Goal: Task Accomplishment & Management: Complete application form

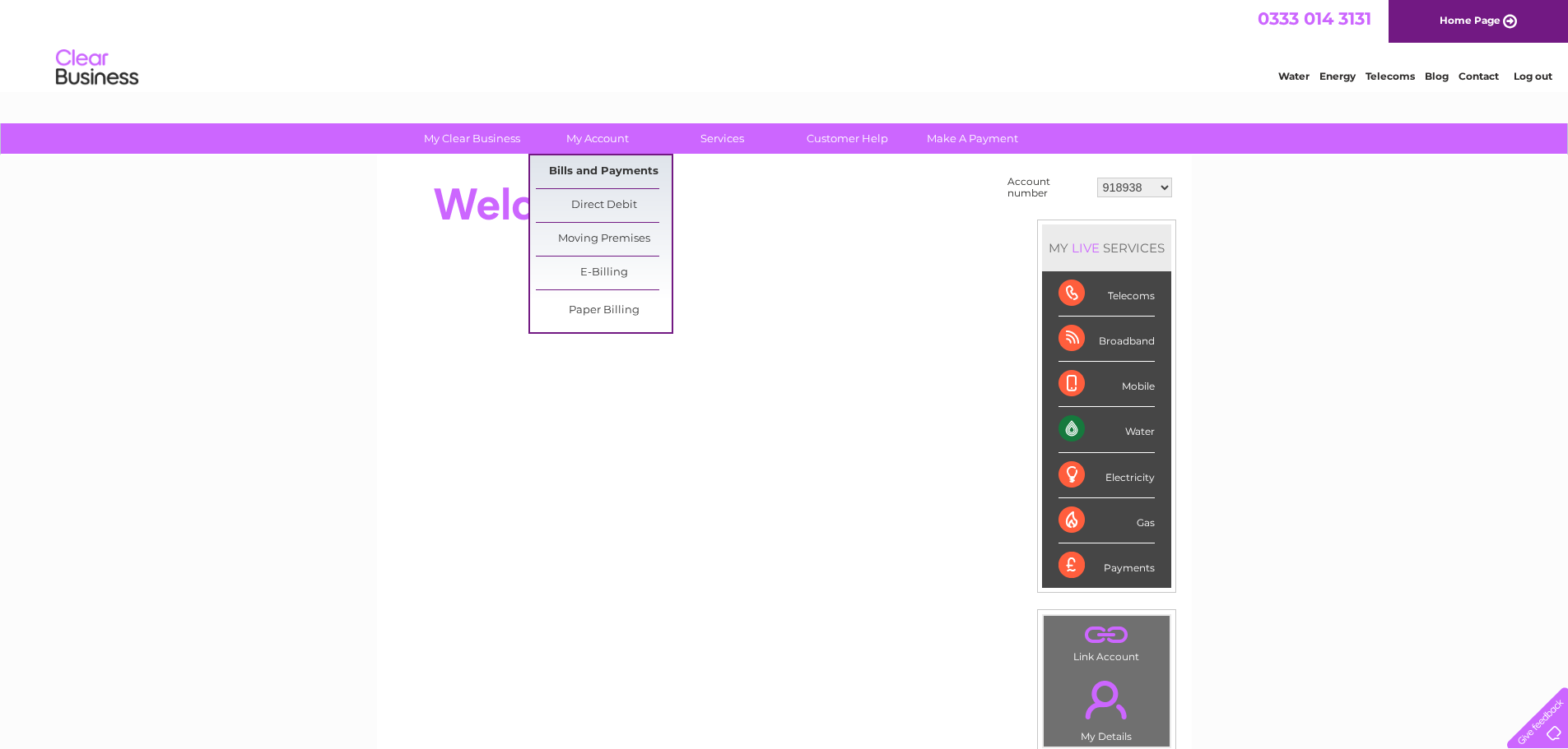
click at [583, 169] on link "Bills and Payments" at bounding box center [603, 172] width 135 height 33
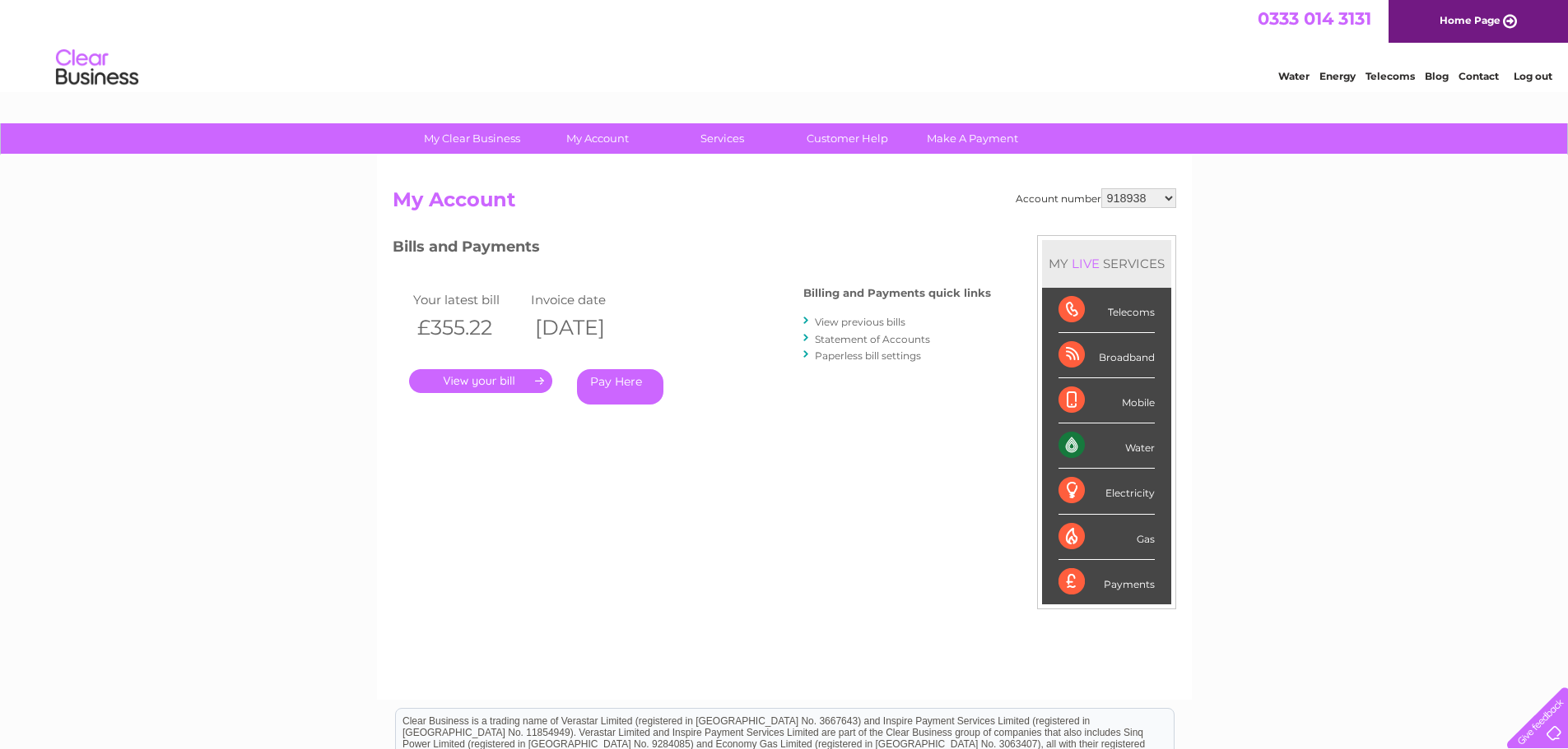
click at [518, 383] on link "." at bounding box center [480, 381] width 143 height 24
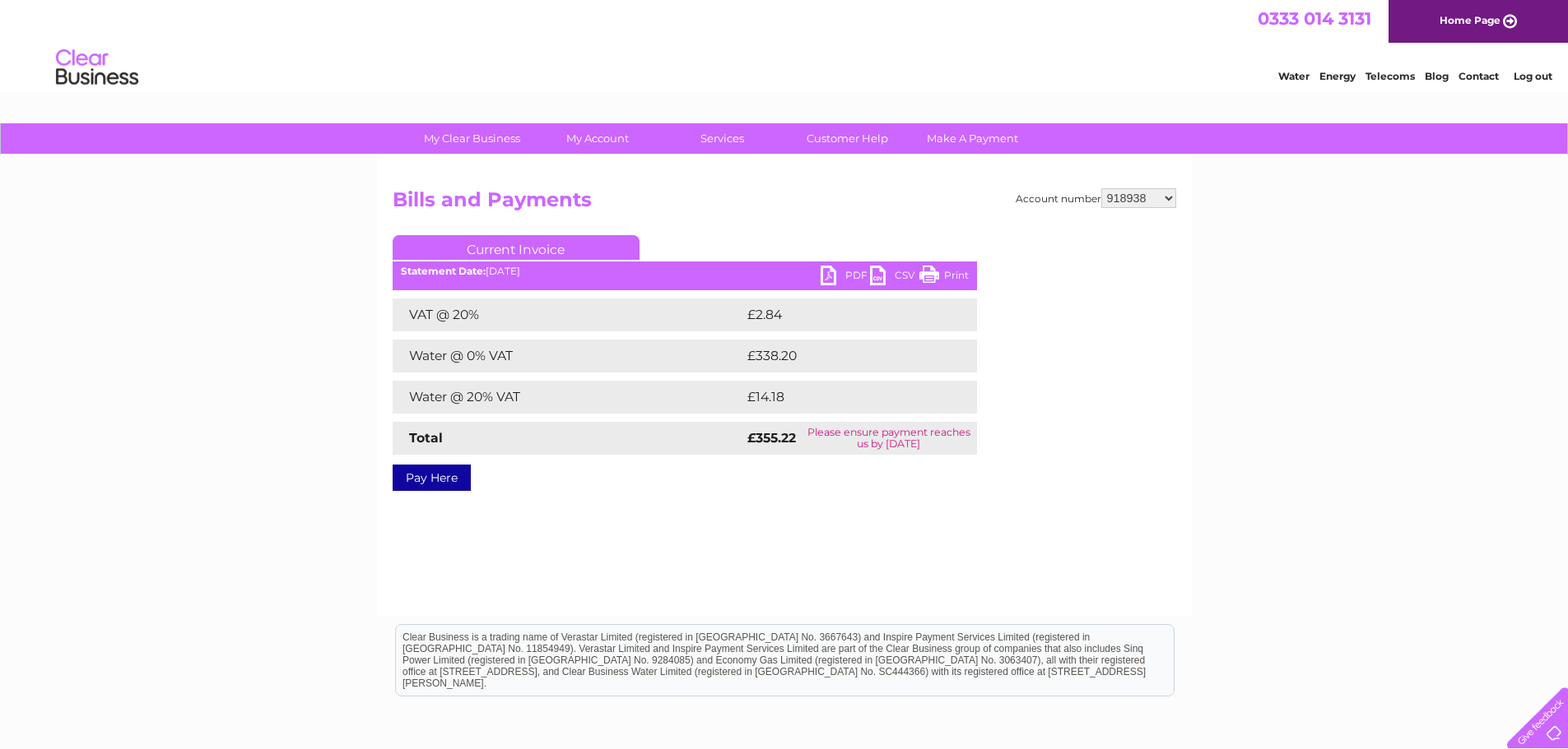
click at [825, 271] on link "PDF" at bounding box center [845, 278] width 49 height 24
click at [1139, 205] on div "Account number 918938 927106 930247 934594 934597 941698 979159 989143 994306 1…" at bounding box center [784, 337] width 783 height 297
click at [1145, 200] on select "918938 927106 930247 934594 934597 941698 979159 989143 994306 1094838 1096227 …" at bounding box center [1139, 198] width 75 height 20
select select "927106"
click at [1101, 188] on select "918938 927106 930247 934594 934597 941698 979159 989143 994306 1094838 1096227 …" at bounding box center [1139, 198] width 75 height 20
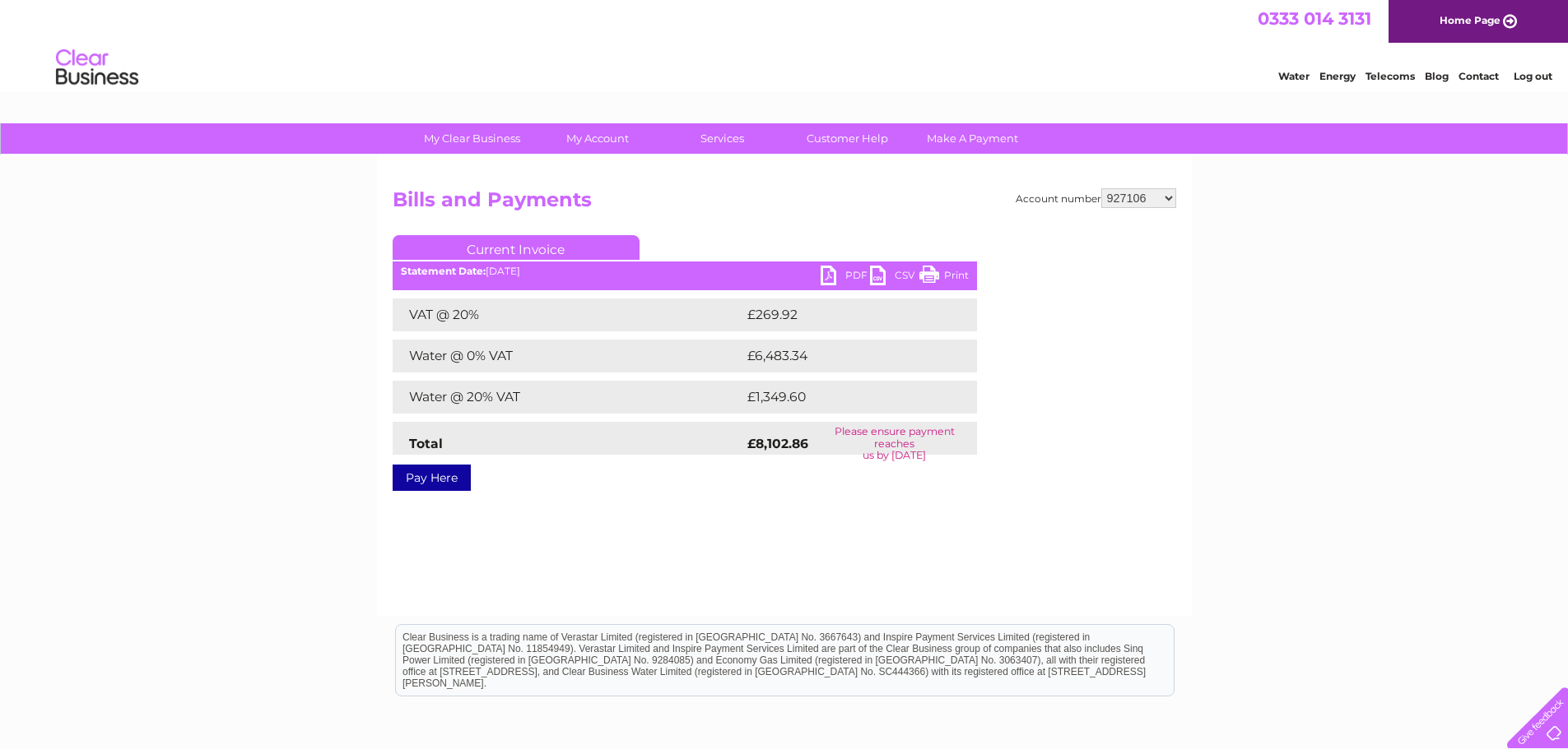
click at [831, 279] on link "PDF" at bounding box center [845, 278] width 49 height 24
click at [1129, 197] on select "918938 927106 930247 934594 934597 941698 979159 989143 994306 1094838 1096227 …" at bounding box center [1139, 198] width 75 height 20
select select "930247"
click at [1101, 188] on select "918938 927106 930247 934594 934597 941698 979159 989143 994306 1094838 1096227 …" at bounding box center [1139, 198] width 75 height 20
click at [826, 271] on link "PDF" at bounding box center [845, 278] width 49 height 24
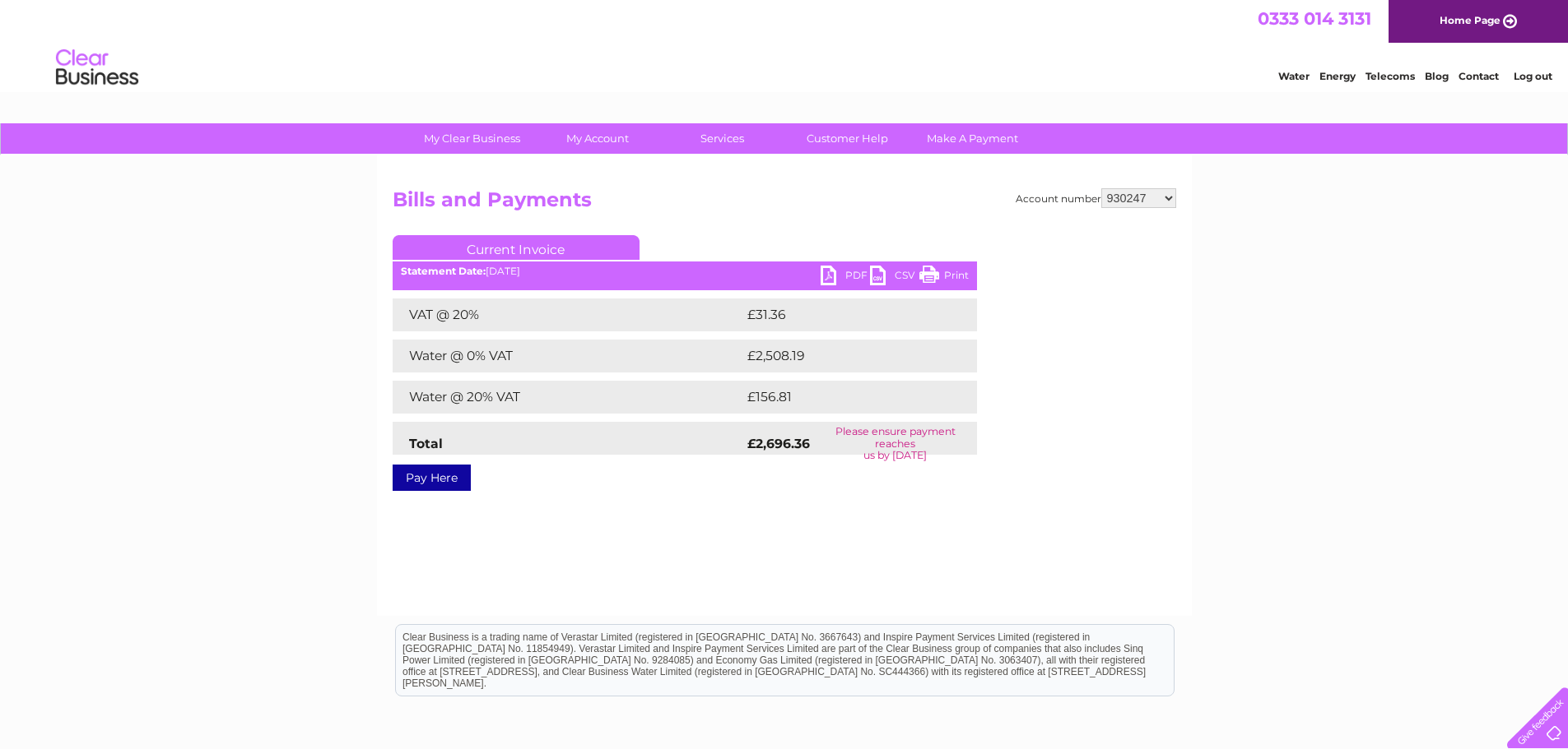
click at [1158, 202] on select "918938 927106 930247 934594 934597 941698 979159 989143 994306 1094838 1096227 …" at bounding box center [1139, 198] width 75 height 20
select select "934594"
click at [1101, 188] on select "918938 927106 930247 934594 934597 941698 979159 989143 994306 1094838 1096227 …" at bounding box center [1139, 198] width 75 height 20
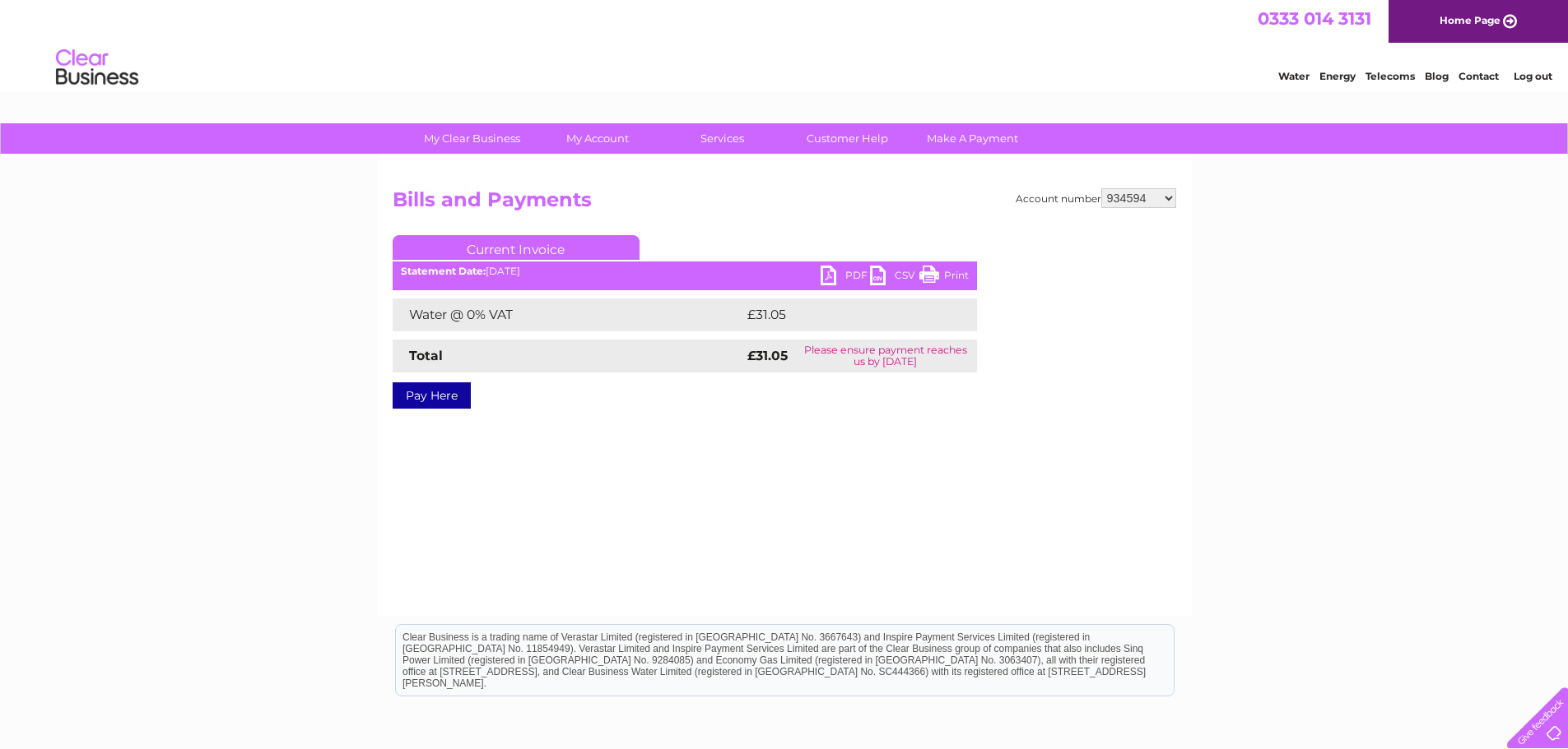
click at [822, 276] on link "PDF" at bounding box center [845, 278] width 49 height 24
click at [1148, 199] on select "918938 927106 930247 934594 934597 941698 979159 989143 994306 1094838 1096227 …" at bounding box center [1139, 198] width 75 height 20
select select "934597"
click at [1101, 188] on select "918938 927106 930247 934594 934597 941698 979159 989143 994306 1094838 1096227 …" at bounding box center [1139, 198] width 75 height 20
click at [829, 270] on link "PDF" at bounding box center [845, 278] width 49 height 24
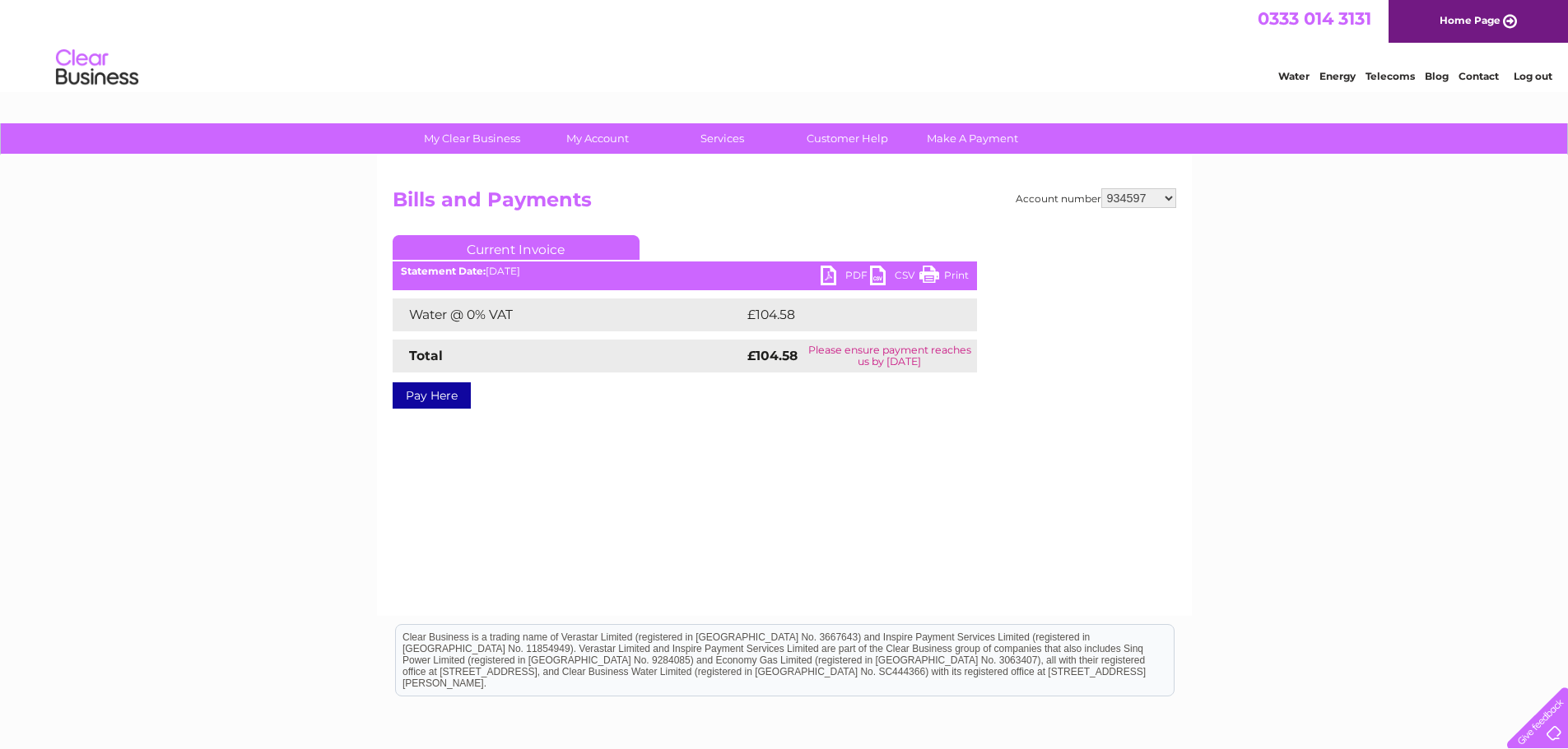
click at [1148, 200] on select "918938 927106 930247 934594 934597 941698 979159 989143 994306 1094838 1096227 …" at bounding box center [1139, 198] width 75 height 20
select select "941698"
click at [1101, 188] on select "918938 927106 930247 934594 934597 941698 979159 989143 994306 1094838 1096227 …" at bounding box center [1139, 198] width 75 height 20
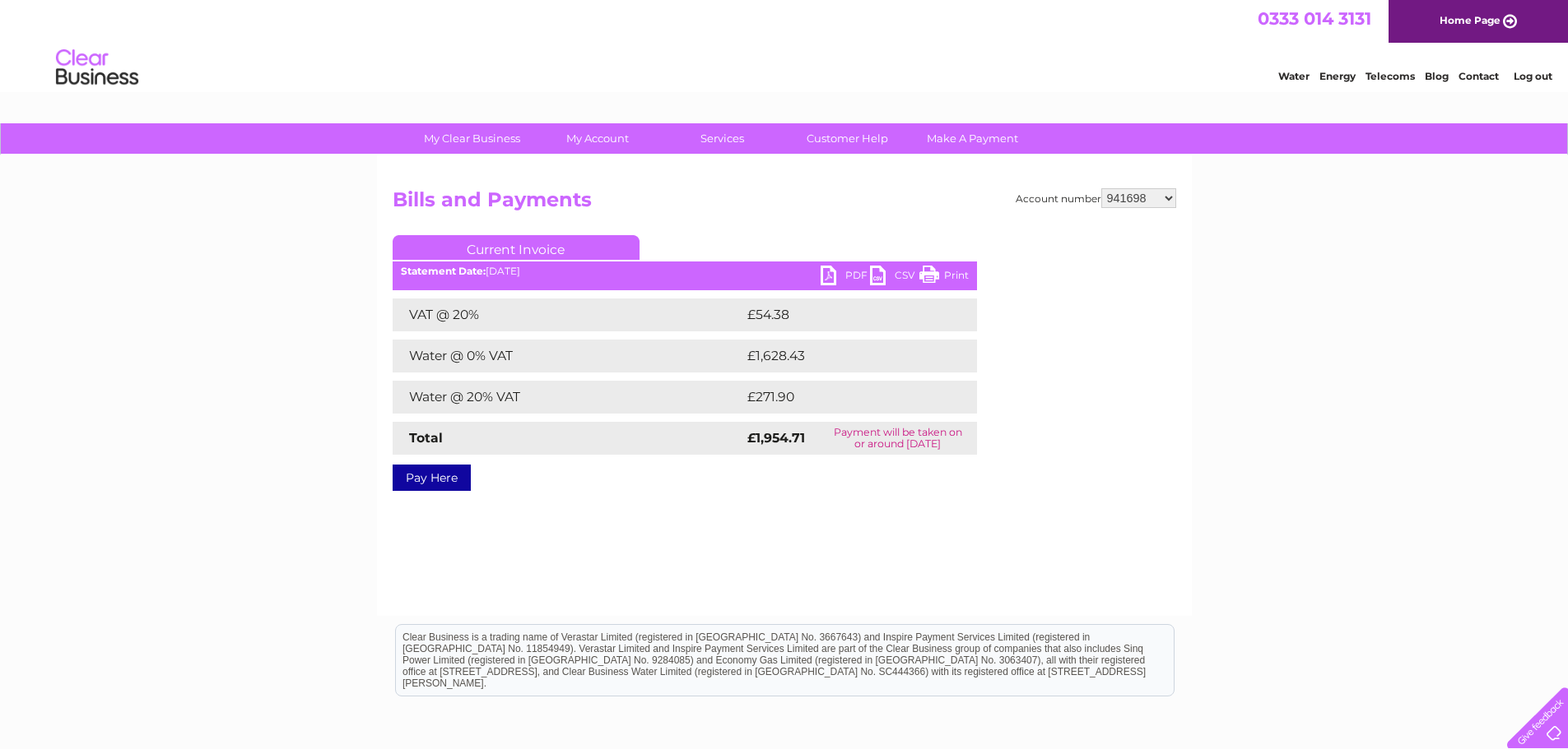
click at [826, 280] on link "PDF" at bounding box center [845, 278] width 49 height 24
click at [1127, 189] on select "918938 927106 930247 934594 934597 941698 979159 989143 994306 1094838 1096227 …" at bounding box center [1139, 198] width 75 height 20
select select "979159"
click at [1101, 188] on select "918938 927106 930247 934594 934597 941698 979159 989143 994306 1094838 1096227 …" at bounding box center [1139, 198] width 75 height 20
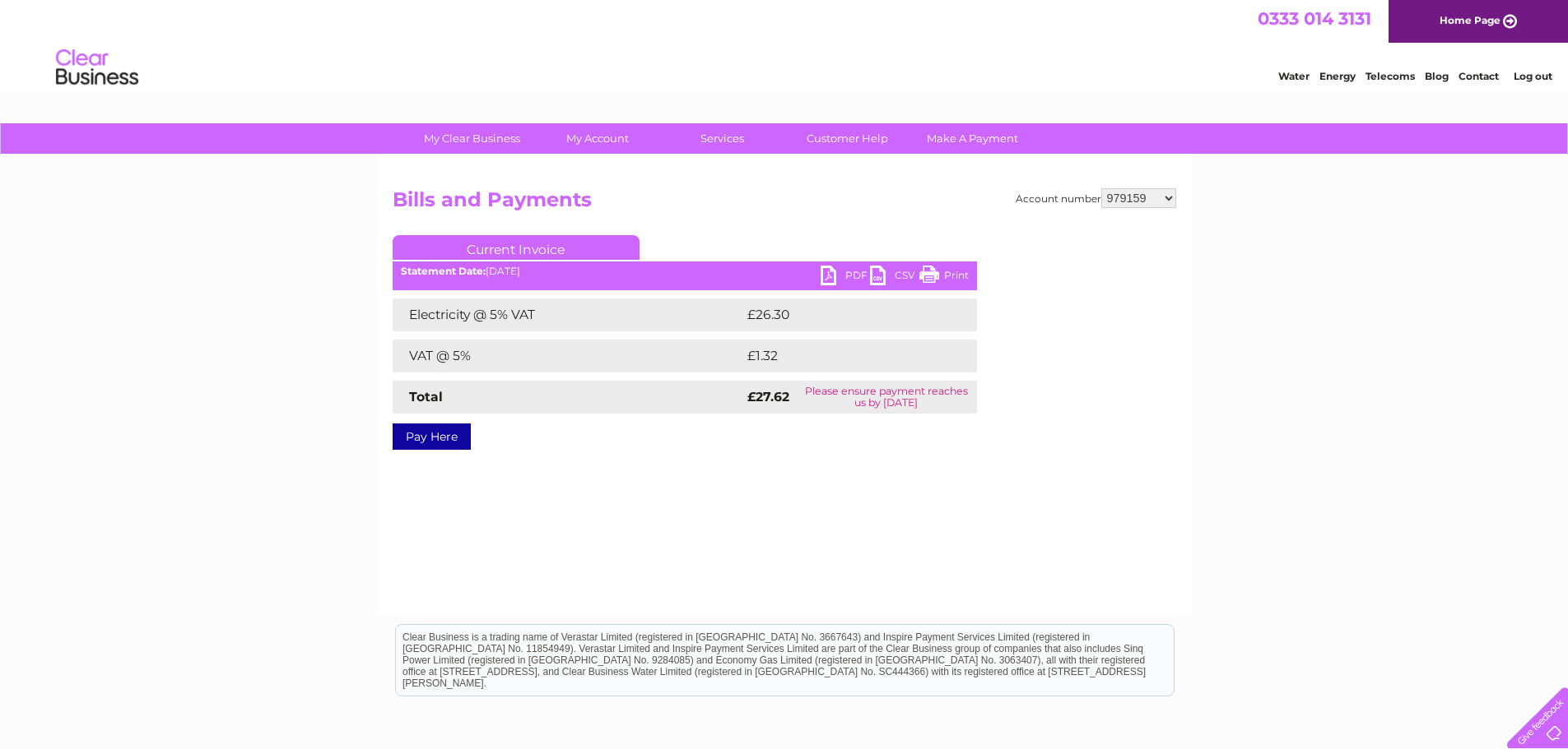
click at [826, 275] on link "PDF" at bounding box center [845, 278] width 49 height 24
click at [1143, 194] on select "918938 927106 930247 934594 934597 941698 979159 989143 994306 1094838 1096227 …" at bounding box center [1139, 198] width 75 height 20
select select "989143"
click at [1101, 188] on select "918938 927106 930247 934594 934597 941698 979159 989143 994306 1094838 1096227 …" at bounding box center [1139, 198] width 75 height 20
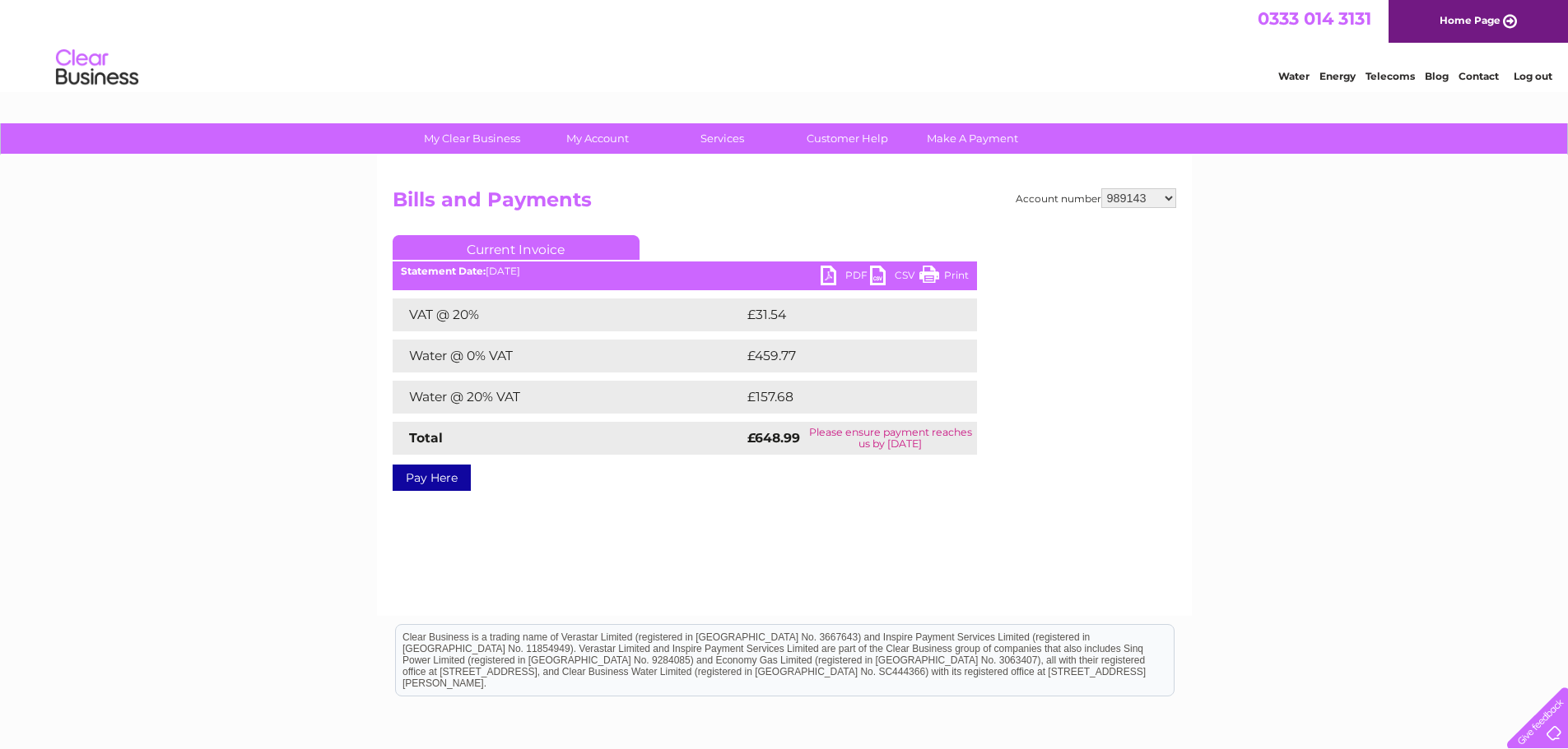
click at [831, 278] on link "PDF" at bounding box center [845, 278] width 49 height 24
click at [1167, 194] on select "918938 927106 930247 934594 934597 941698 979159 989143 994306 1094838 1096227 …" at bounding box center [1139, 198] width 75 height 20
select select "994306"
click at [1101, 188] on select "918938 927106 930247 934594 934597 941698 979159 989143 994306 1094838 1096227 …" at bounding box center [1139, 198] width 75 height 20
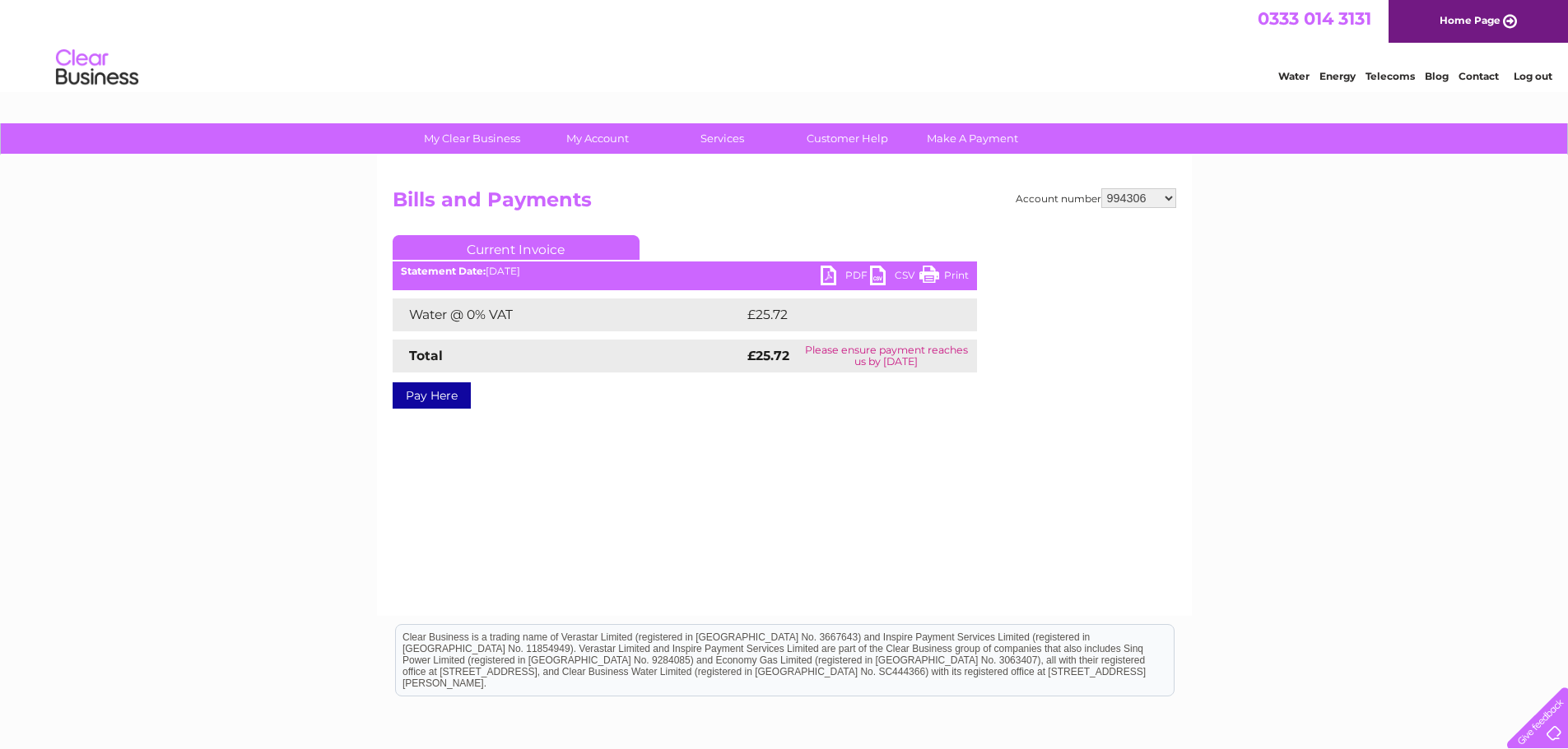
click at [819, 270] on div "Statement Date: 02/09/2025" at bounding box center [685, 271] width 584 height 11
click at [826, 278] on link "PDF" at bounding box center [845, 278] width 49 height 24
click at [1154, 200] on select "918938 927106 930247 934594 934597 941698 979159 989143 994306 1094838 1096227 …" at bounding box center [1139, 198] width 75 height 20
select select "1094838"
click at [1101, 188] on select "918938 927106 930247 934594 934597 941698 979159 989143 994306 1094838 1096227 …" at bounding box center [1139, 198] width 75 height 20
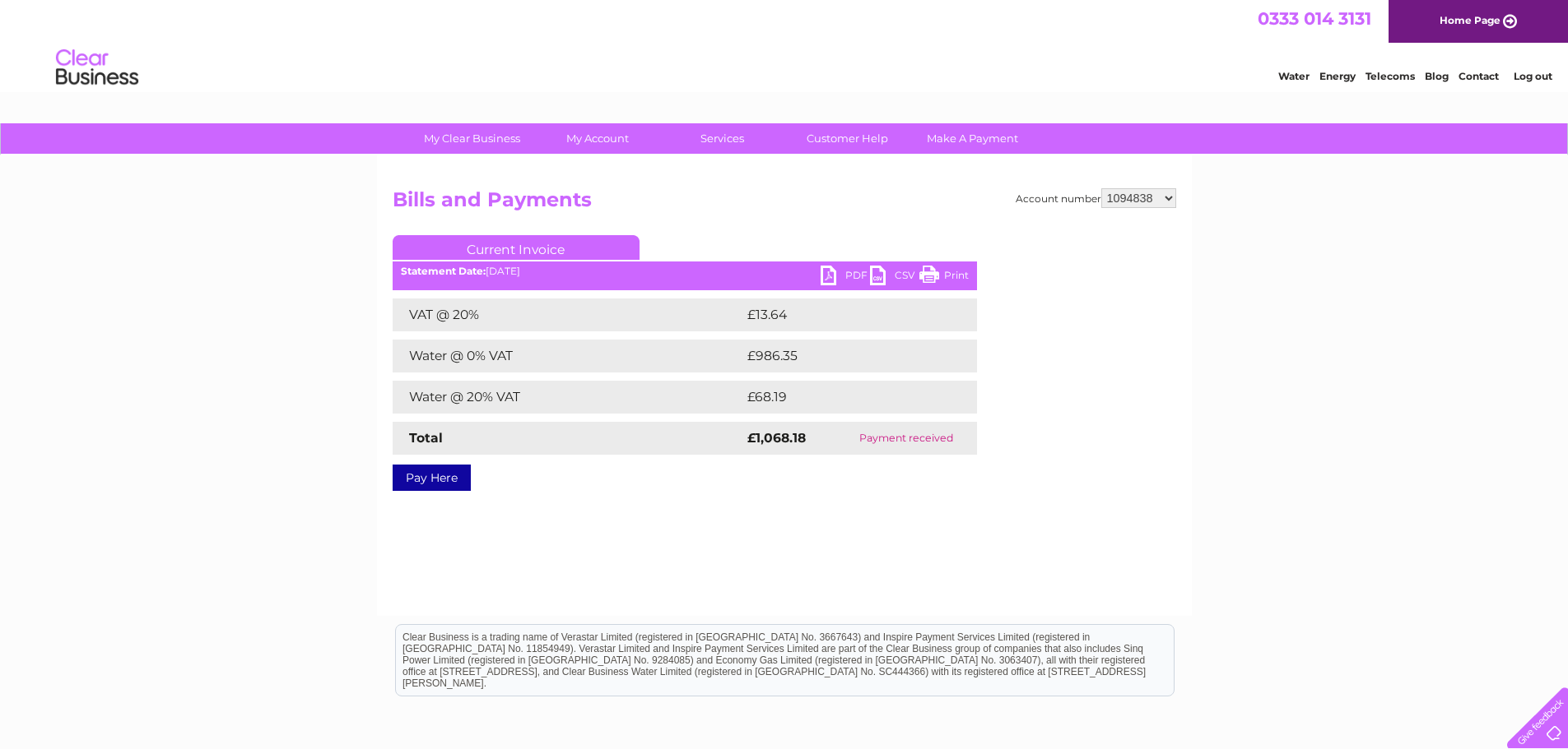
click at [1153, 199] on select "918938 927106 930247 934594 934597 941698 979159 989143 994306 1094838 1096227 …" at bounding box center [1139, 198] width 75 height 20
select select "1096227"
click at [1101, 188] on select "918938 927106 930247 934594 934597 941698 979159 989143 994306 1094838 1096227 …" at bounding box center [1139, 198] width 75 height 20
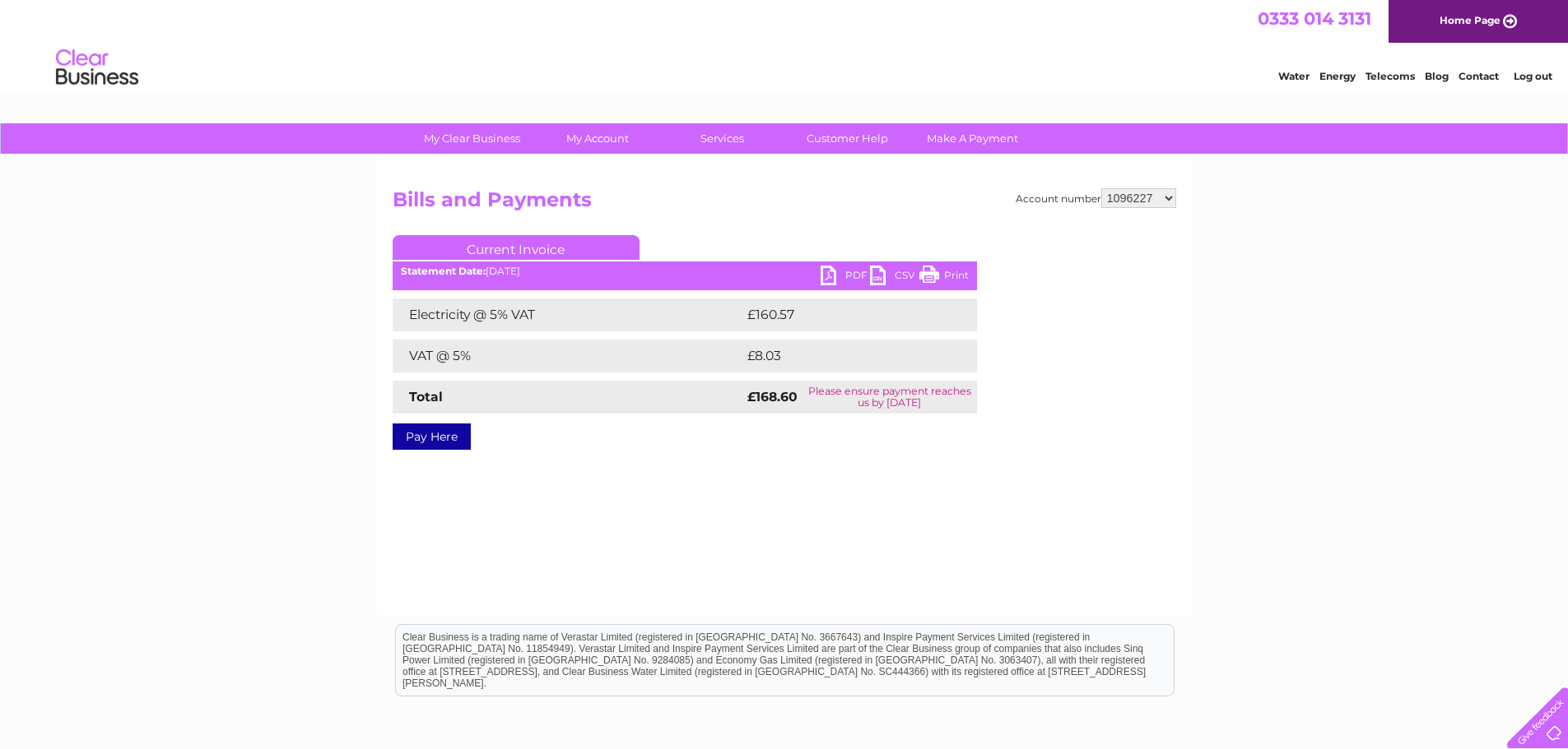
click at [823, 270] on link "PDF" at bounding box center [845, 278] width 49 height 24
click at [1151, 199] on select "918938 927106 930247 934594 934597 941698 979159 989143 994306 1094838 1096227 …" at bounding box center [1139, 198] width 75 height 20
select select "1101534"
click at [1101, 188] on select "918938 927106 930247 934594 934597 941698 979159 989143 994306 1094838 1096227 …" at bounding box center [1139, 198] width 75 height 20
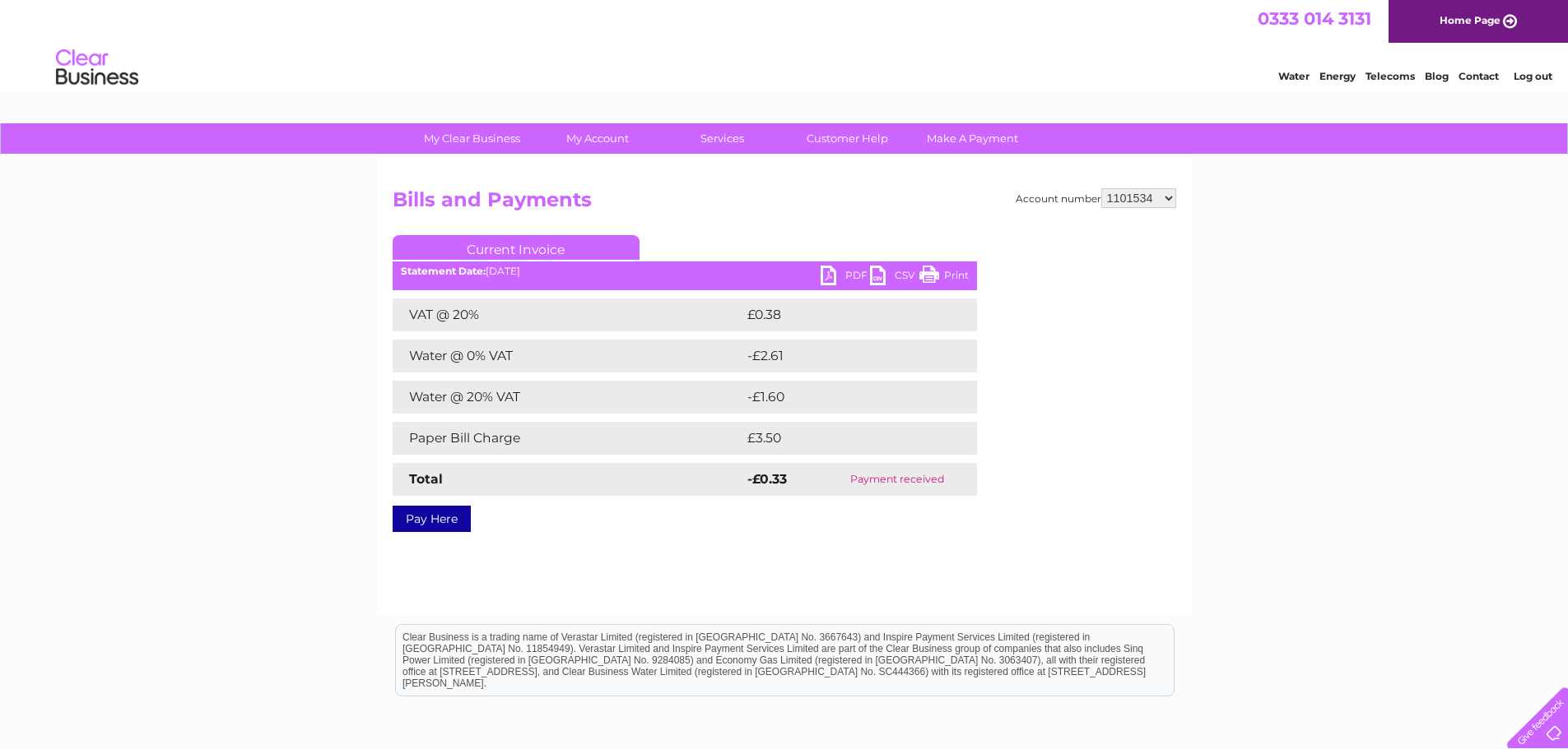
click at [1155, 204] on select "918938 927106 930247 934594 934597 941698 979159 989143 994306 1094838 1096227 …" at bounding box center [1139, 198] width 75 height 20
click at [1101, 188] on select "918938 927106 930247 934594 934597 941698 979159 989143 994306 1094838 1096227 …" at bounding box center [1139, 198] width 75 height 20
click at [829, 275] on link "PDF" at bounding box center [845, 278] width 49 height 24
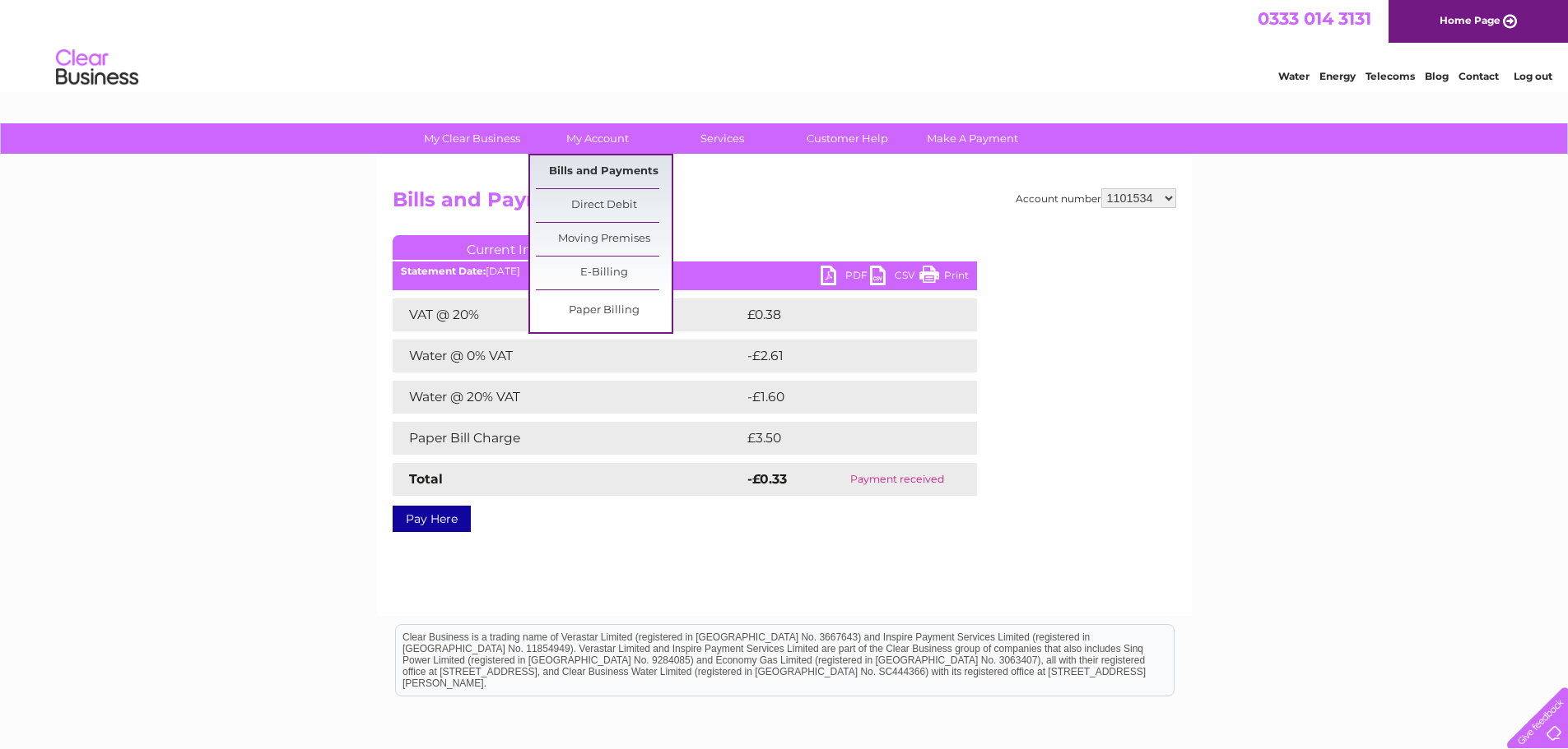
click at [602, 160] on link "Bills and Payments" at bounding box center [603, 172] width 135 height 33
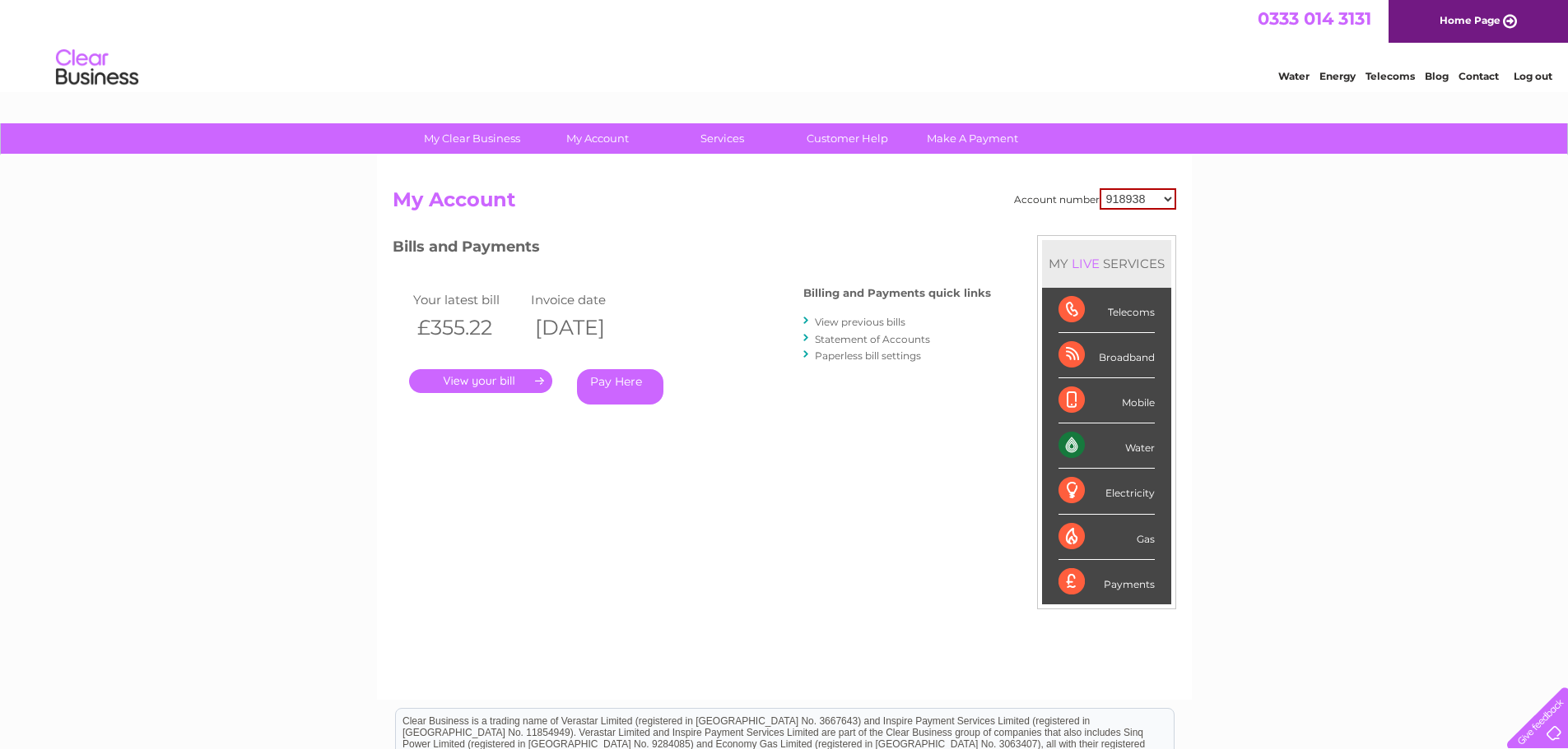
click at [1145, 190] on select "918938 927106 930247 934594 934597 941698 979159 989143 994306 1094838 1096227 …" at bounding box center [1138, 199] width 77 height 21
select select "1101534"
click at [1099, 188] on select "918938 927106 930247 934594 934597 941698 979159 989143 994306 1094838 1096227 …" at bounding box center [1138, 199] width 77 height 21
click at [850, 337] on link "Statement of Accounts" at bounding box center [872, 339] width 115 height 12
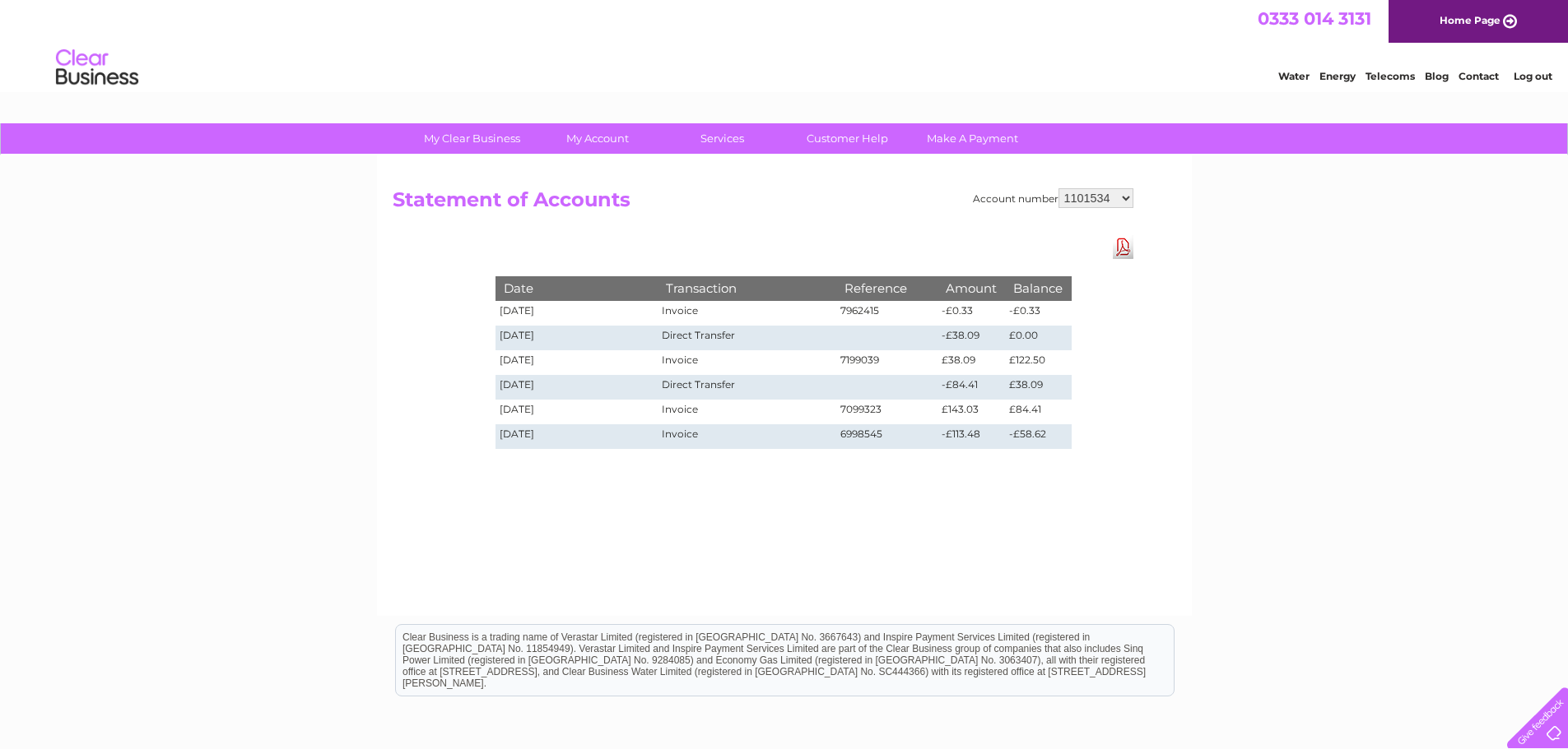
click at [1043, 344] on td "£0.00" at bounding box center [1038, 338] width 66 height 24
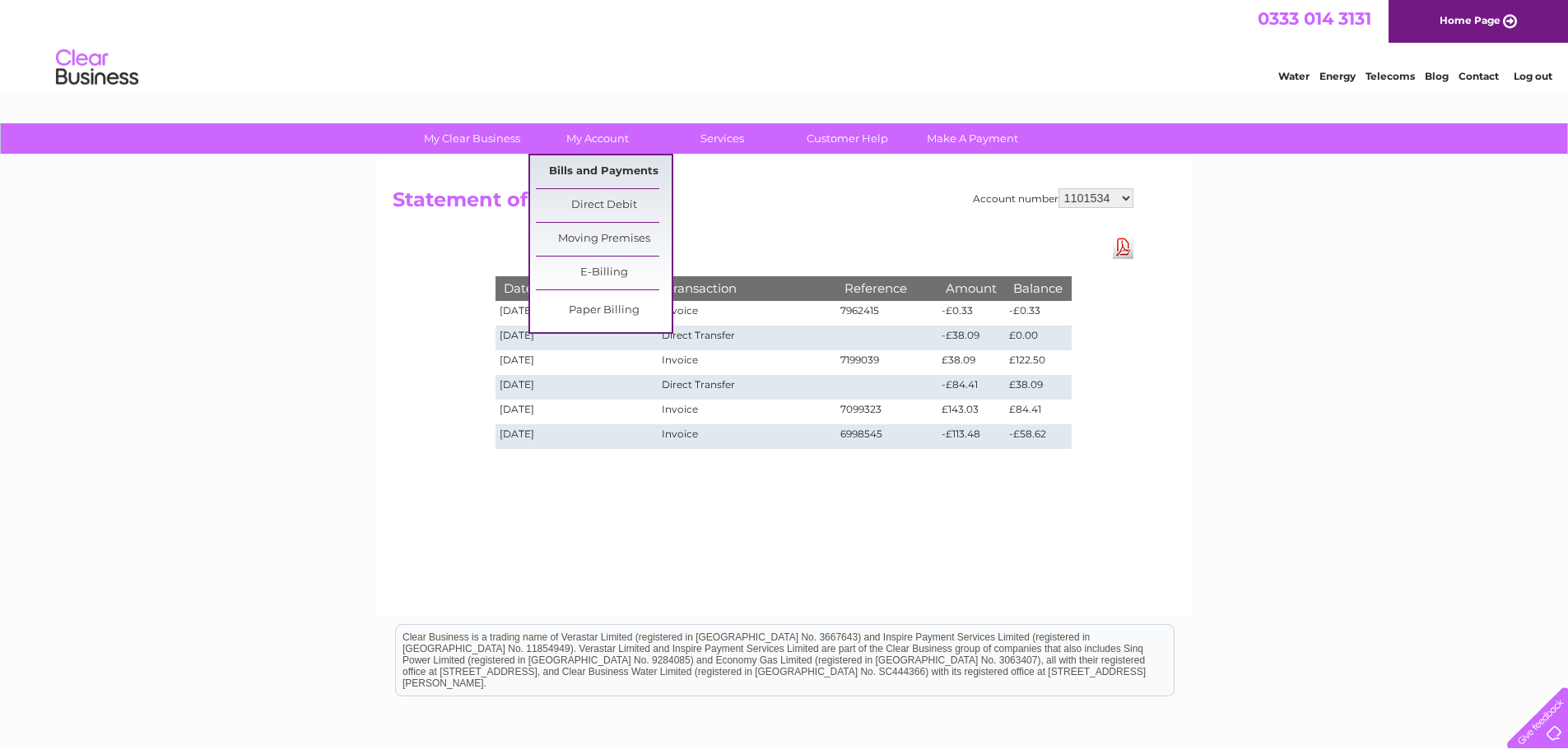
click at [594, 163] on link "Bills and Payments" at bounding box center [603, 172] width 135 height 33
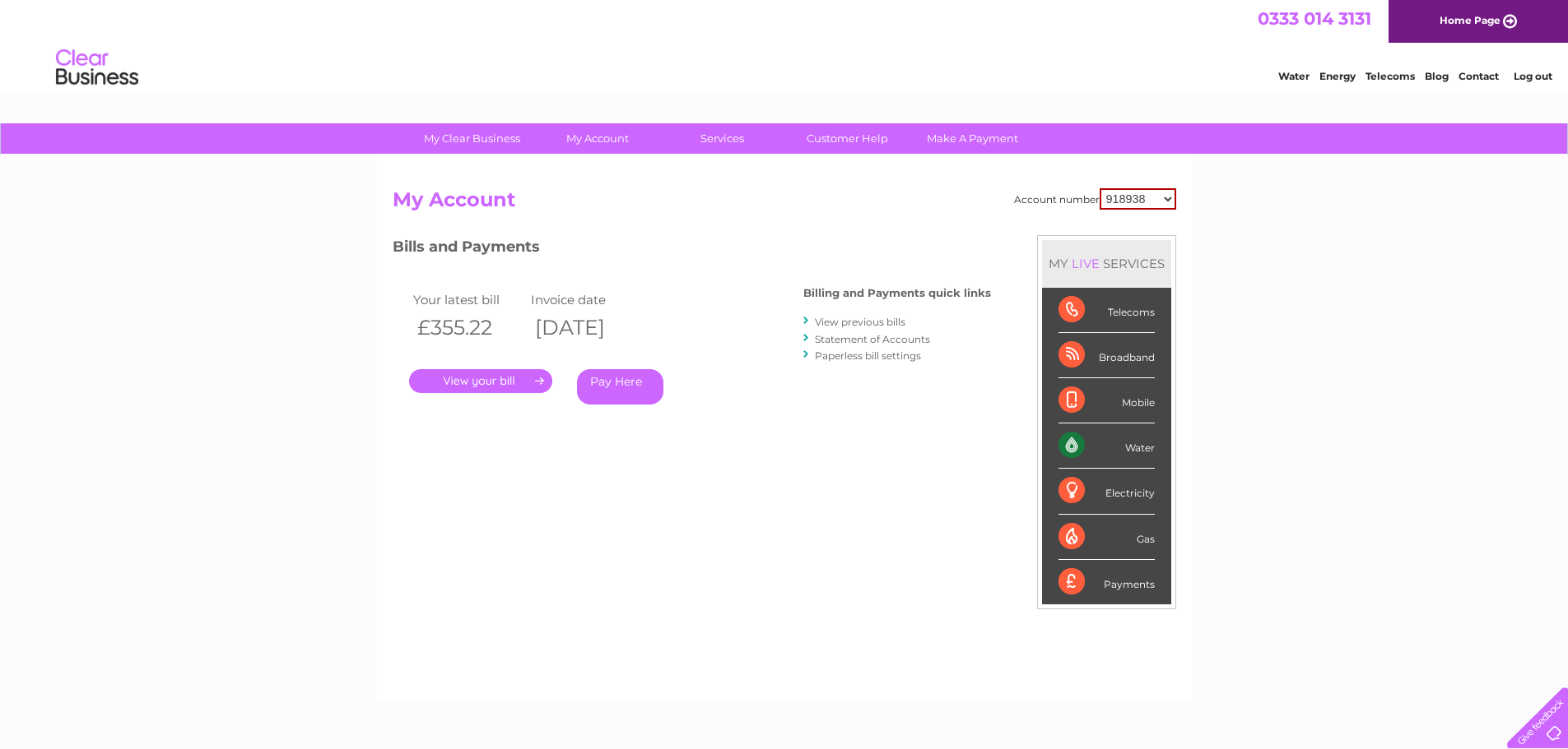
drag, startPoint x: 0, startPoint y: 0, endPoint x: 1126, endPoint y: 193, distance: 1142.4
click at [1126, 193] on select "918938 927106 930247 934594 934597 941698 979159 989143 994306 1094838 1096227 …" at bounding box center [1138, 199] width 77 height 21
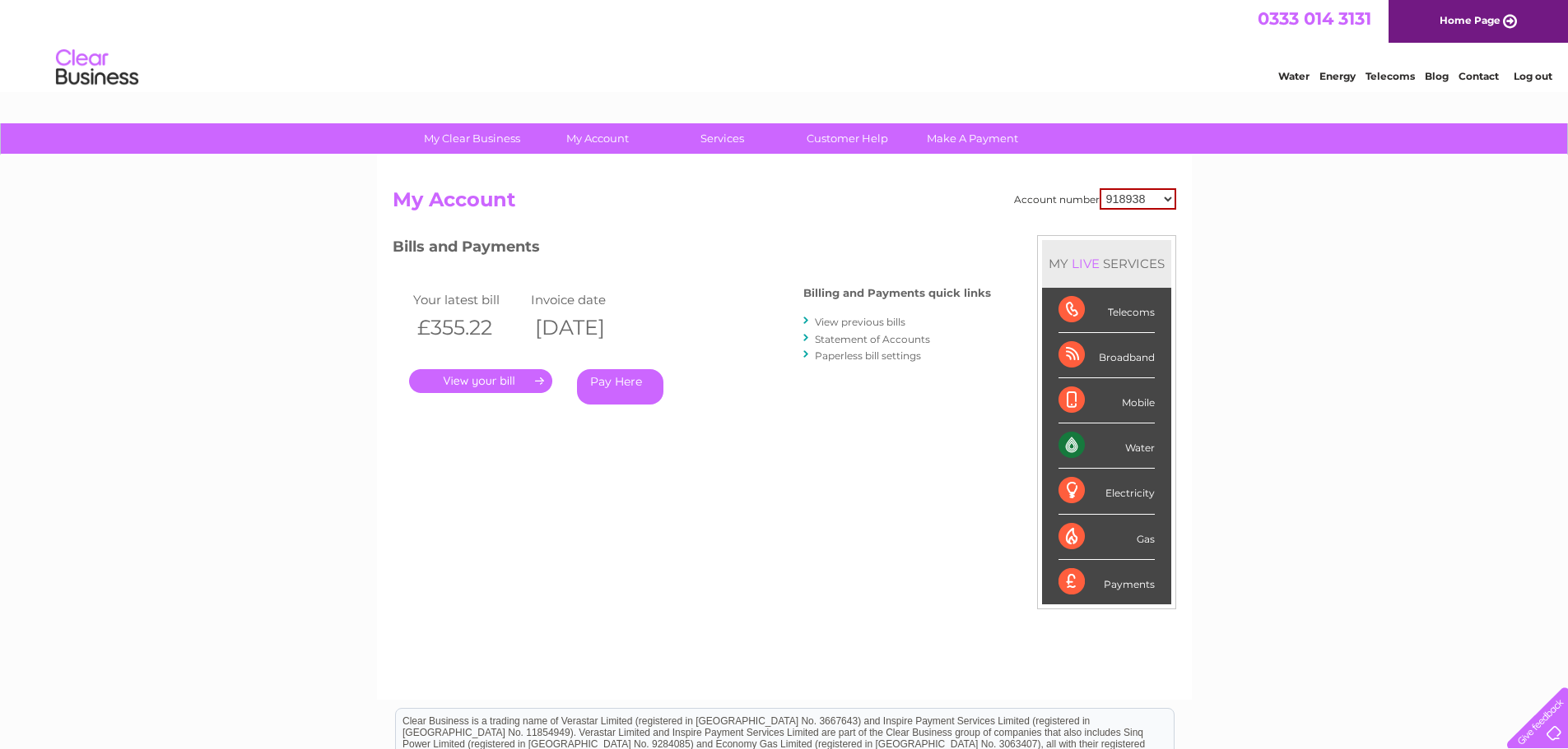
select select "1104726"
click at [1099, 188] on select "918938 927106 930247 934594 934597 941698 979159 989143 994306 1094838 1096227 …" at bounding box center [1138, 199] width 77 height 21
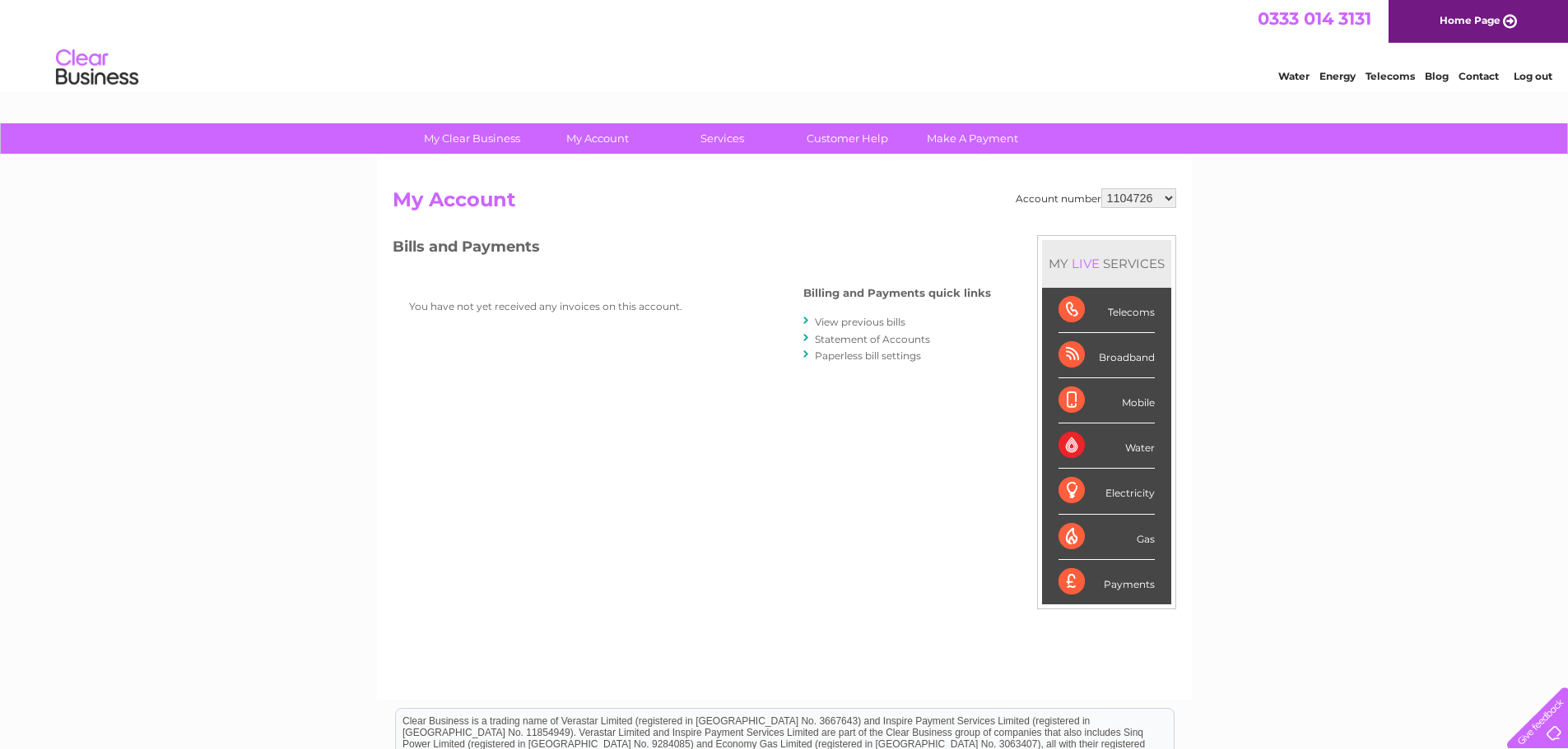
click at [1149, 194] on select "918938 927106 930247 934594 934597 941698 979159 989143 994306 1094838 1096227 …" at bounding box center [1139, 198] width 75 height 20
select select "1134318"
click at [1101, 188] on select "918938 927106 930247 934594 934597 941698 979159 989143 994306 1094838 1096227 …" at bounding box center [1139, 198] width 75 height 20
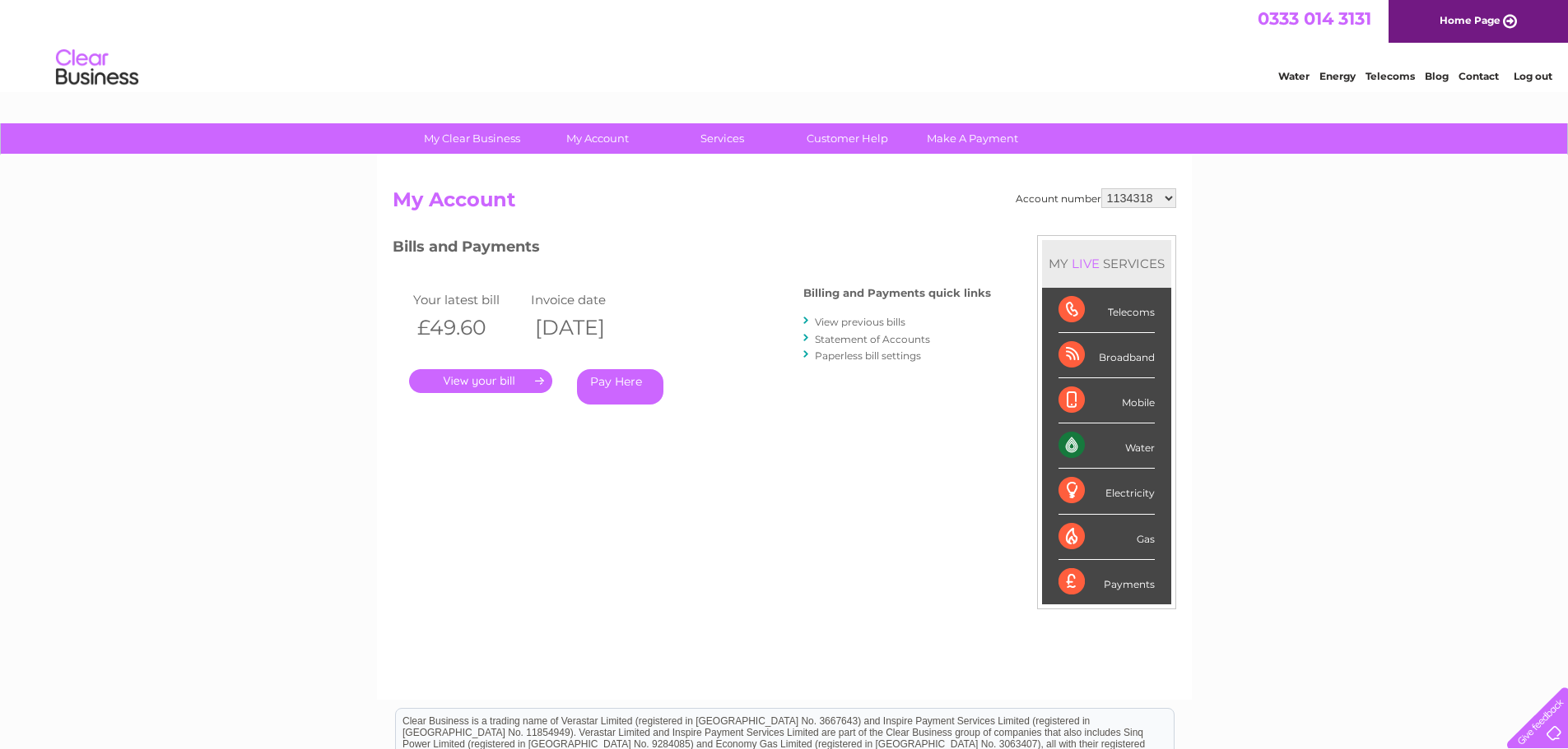
click at [447, 381] on link "." at bounding box center [480, 381] width 143 height 24
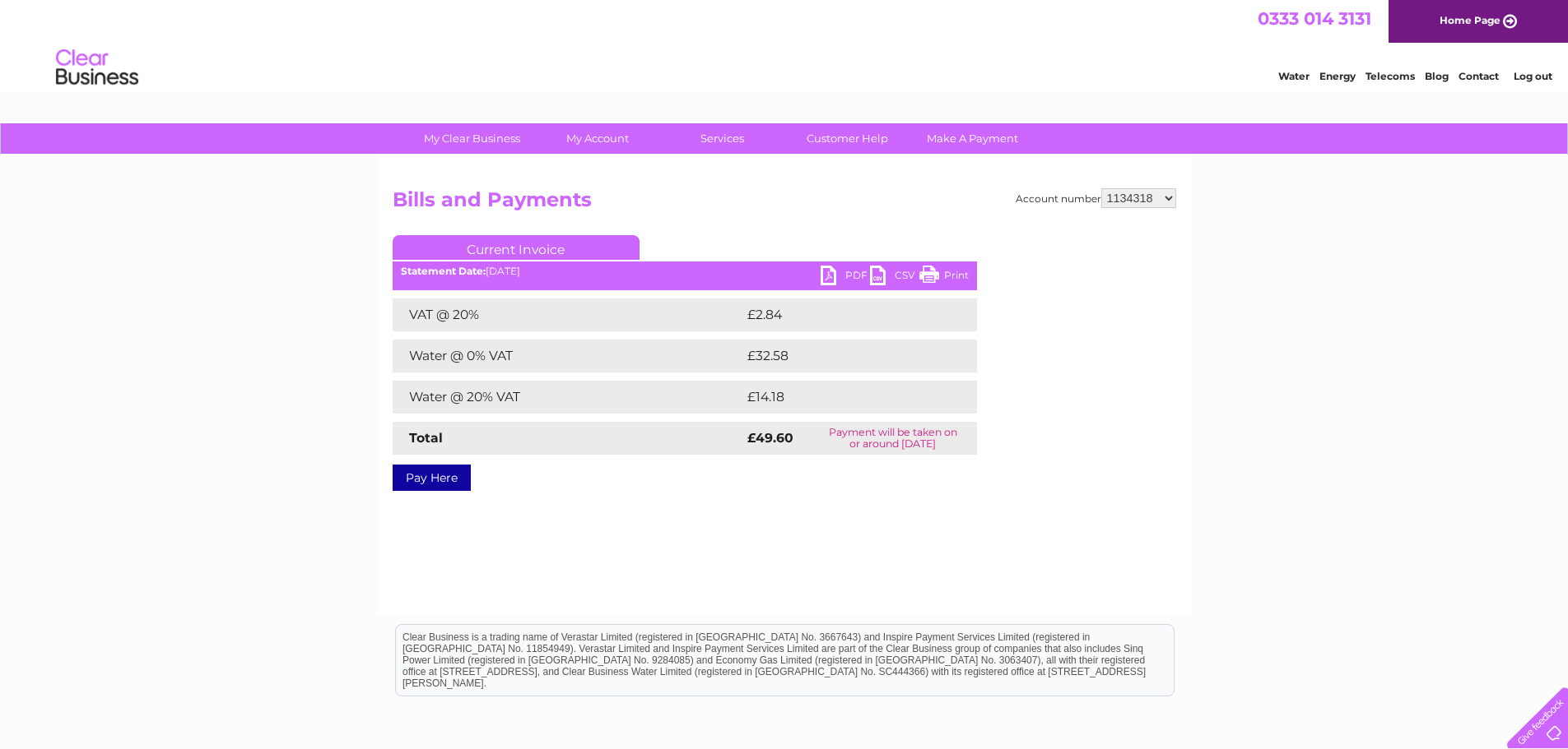
click at [830, 277] on link "PDF" at bounding box center [845, 278] width 49 height 24
click at [1153, 197] on select "918938 927106 930247 934594 934597 941698 979159 989143 994306 1094838 1096227 …" at bounding box center [1139, 198] width 75 height 20
select select "1134853"
click at [1101, 188] on select "918938 927106 930247 934594 934597 941698 979159 989143 994306 1094838 1096227 …" at bounding box center [1139, 198] width 75 height 20
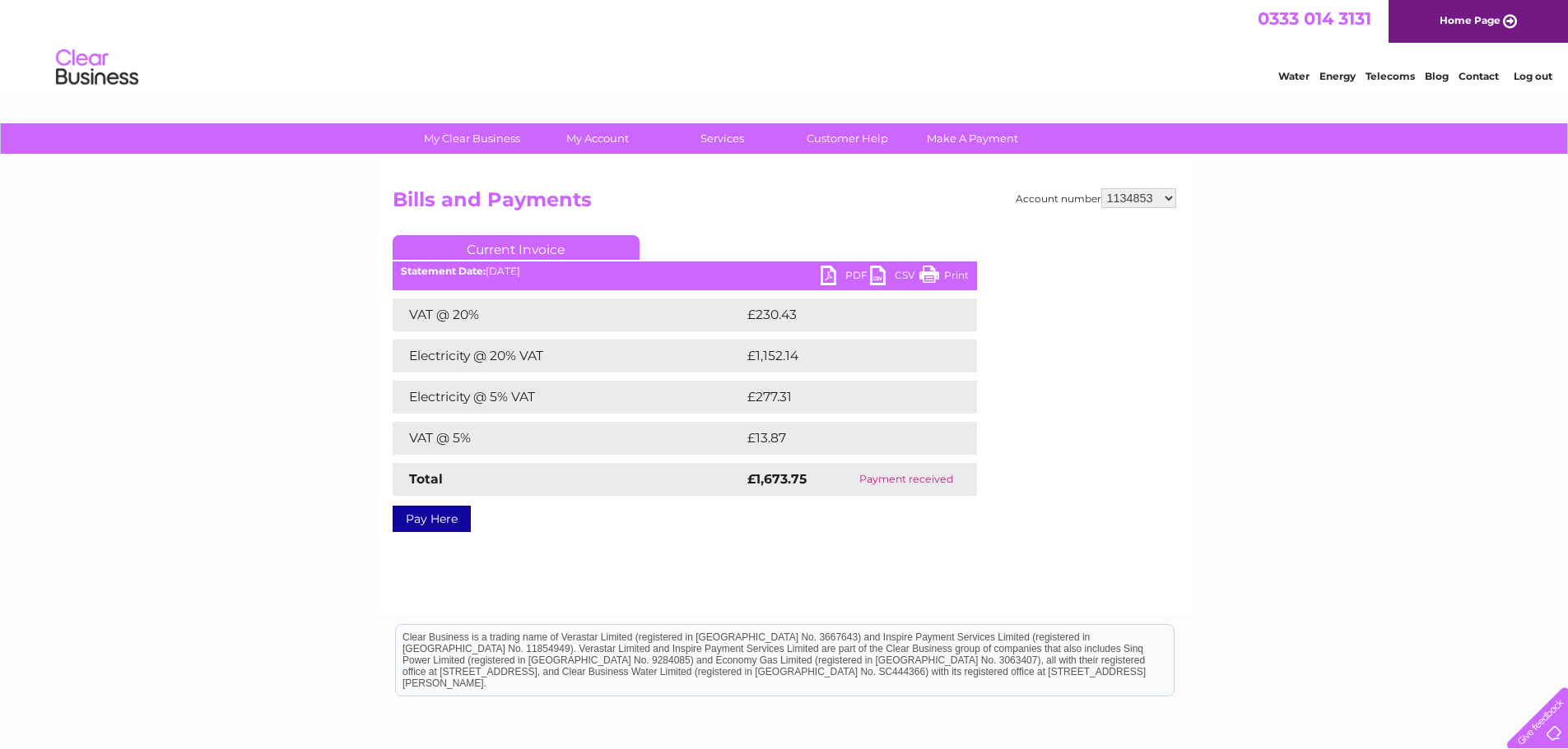
click at [1166, 200] on select "918938 927106 930247 934594 934597 941698 979159 989143 994306 1094838 1096227 …" at bounding box center [1139, 198] width 75 height 20
select select "1139327"
click at [1101, 188] on select "918938 927106 930247 934594 934597 941698 979159 989143 994306 1094838 1096227 …" at bounding box center [1139, 198] width 75 height 20
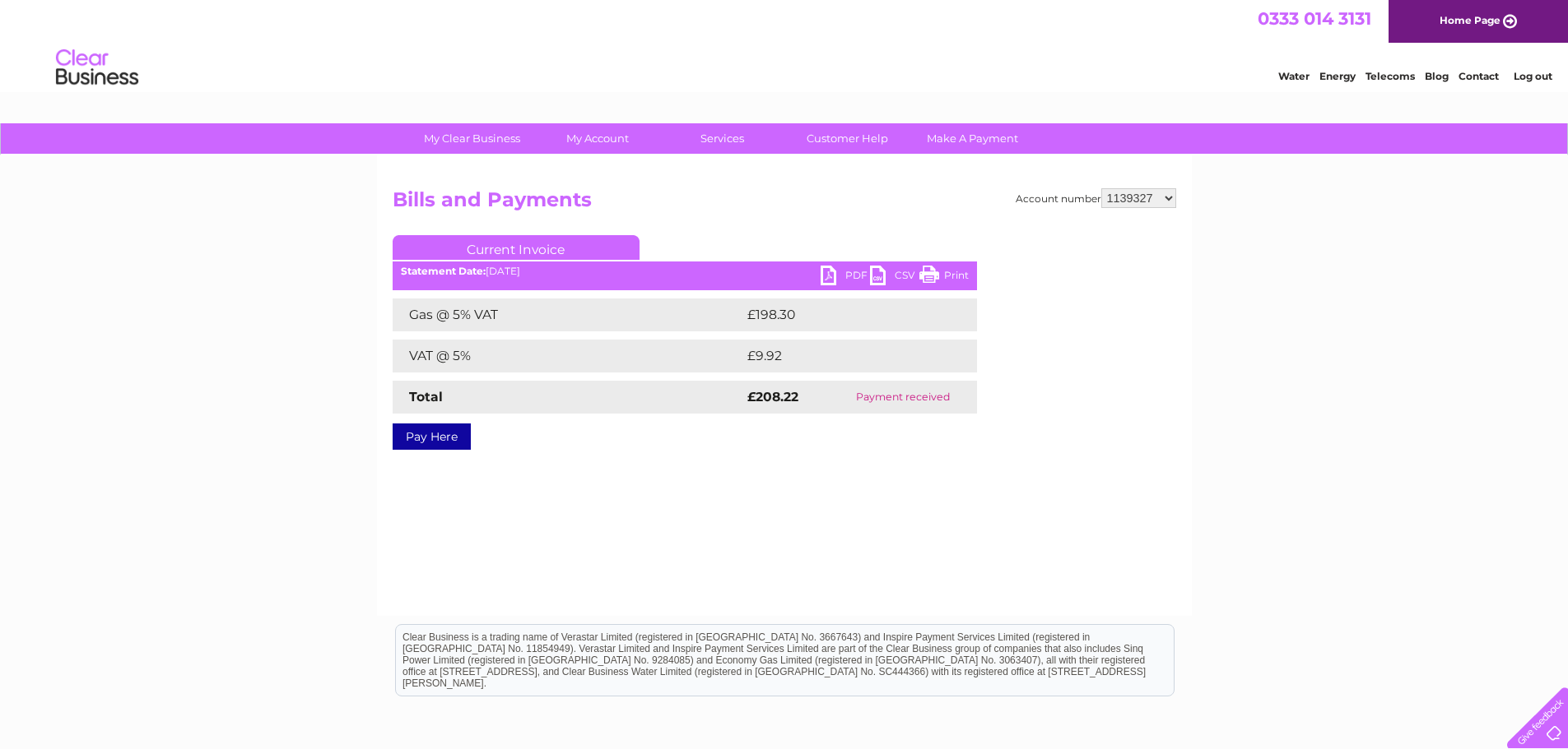
click at [1148, 202] on select "918938 927106 930247 934594 934597 941698 979159 989143 994306 1094838 1096227 …" at bounding box center [1139, 198] width 75 height 20
select select "1140013"
click at [1101, 188] on select "918938 927106 930247 934594 934597 941698 979159 989143 994306 1094838 1096227 …" at bounding box center [1139, 198] width 75 height 20
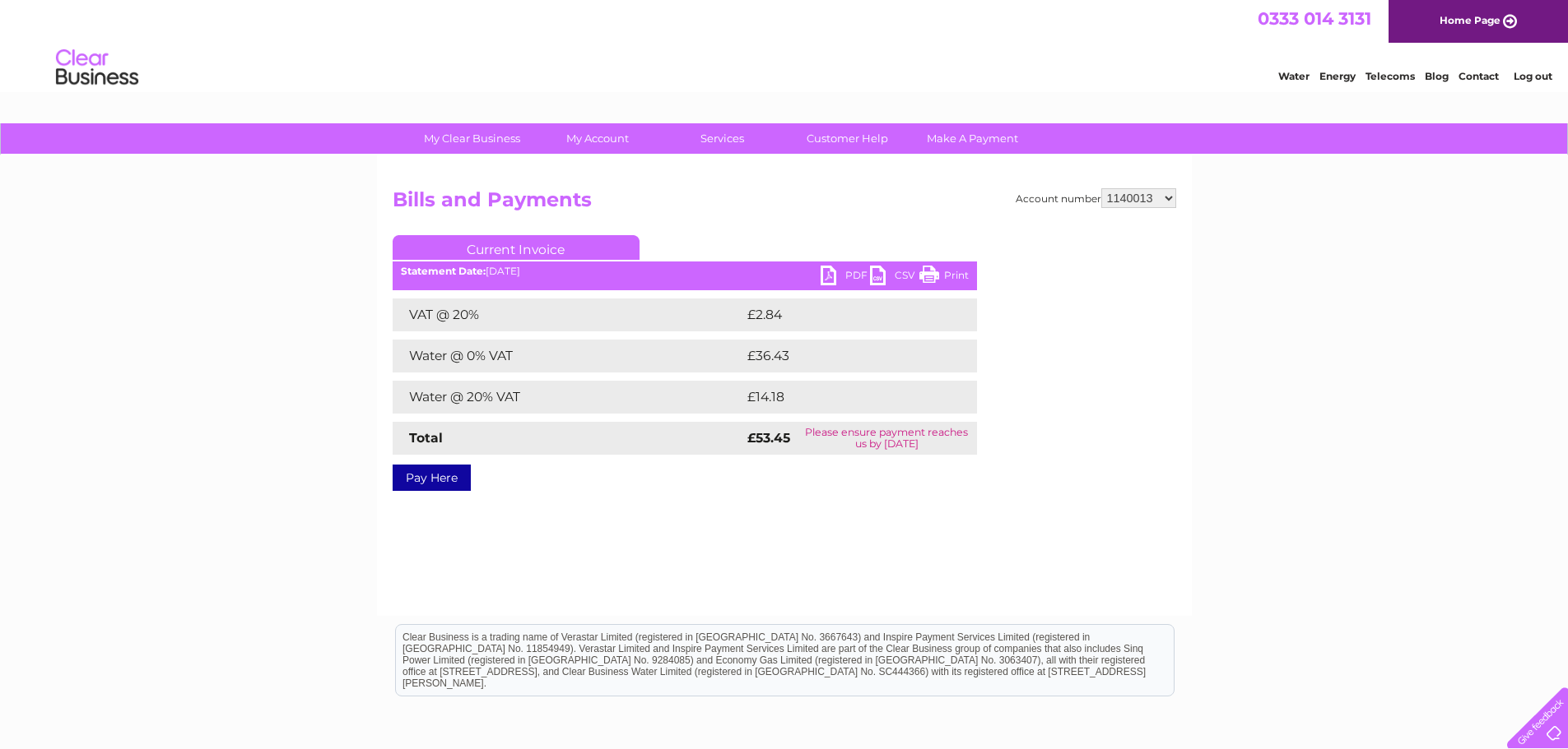
click at [827, 272] on link "PDF" at bounding box center [845, 278] width 49 height 24
click at [1126, 201] on select "918938 927106 930247 934594 934597 941698 979159 989143 994306 1094838 1096227 …" at bounding box center [1139, 198] width 75 height 20
select select "1140304"
click at [1101, 188] on select "918938 927106 930247 934594 934597 941698 979159 989143 994306 1094838 1096227 …" at bounding box center [1139, 198] width 75 height 20
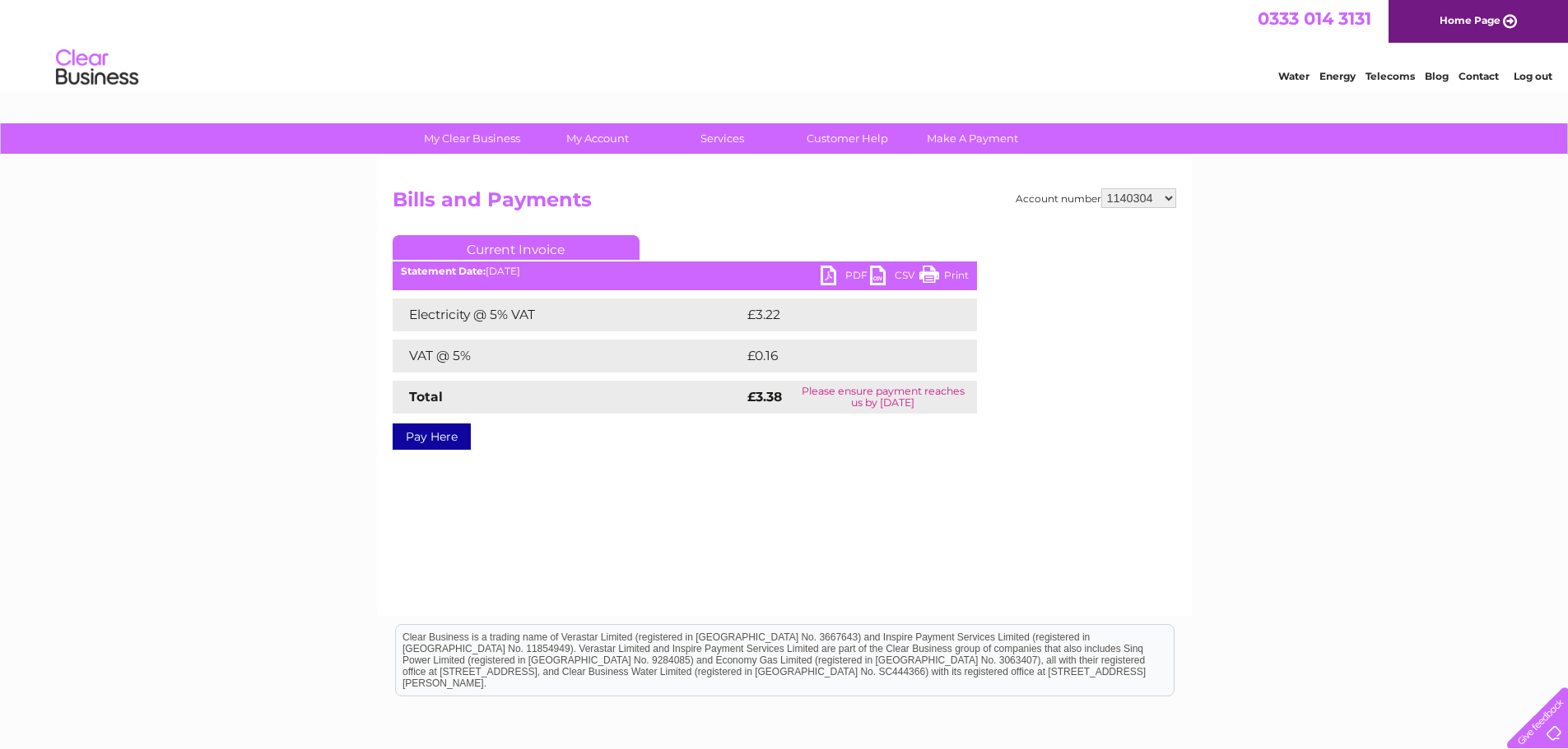
click at [831, 268] on link "PDF" at bounding box center [845, 278] width 49 height 24
click at [1146, 199] on select "918938 927106 930247 934594 934597 941698 979159 989143 994306 1094838 1096227 …" at bounding box center [1139, 198] width 75 height 20
select select "1142816"
click at [1101, 188] on select "918938 927106 930247 934594 934597 941698 979159 989143 994306 1094838 1096227 …" at bounding box center [1139, 198] width 75 height 20
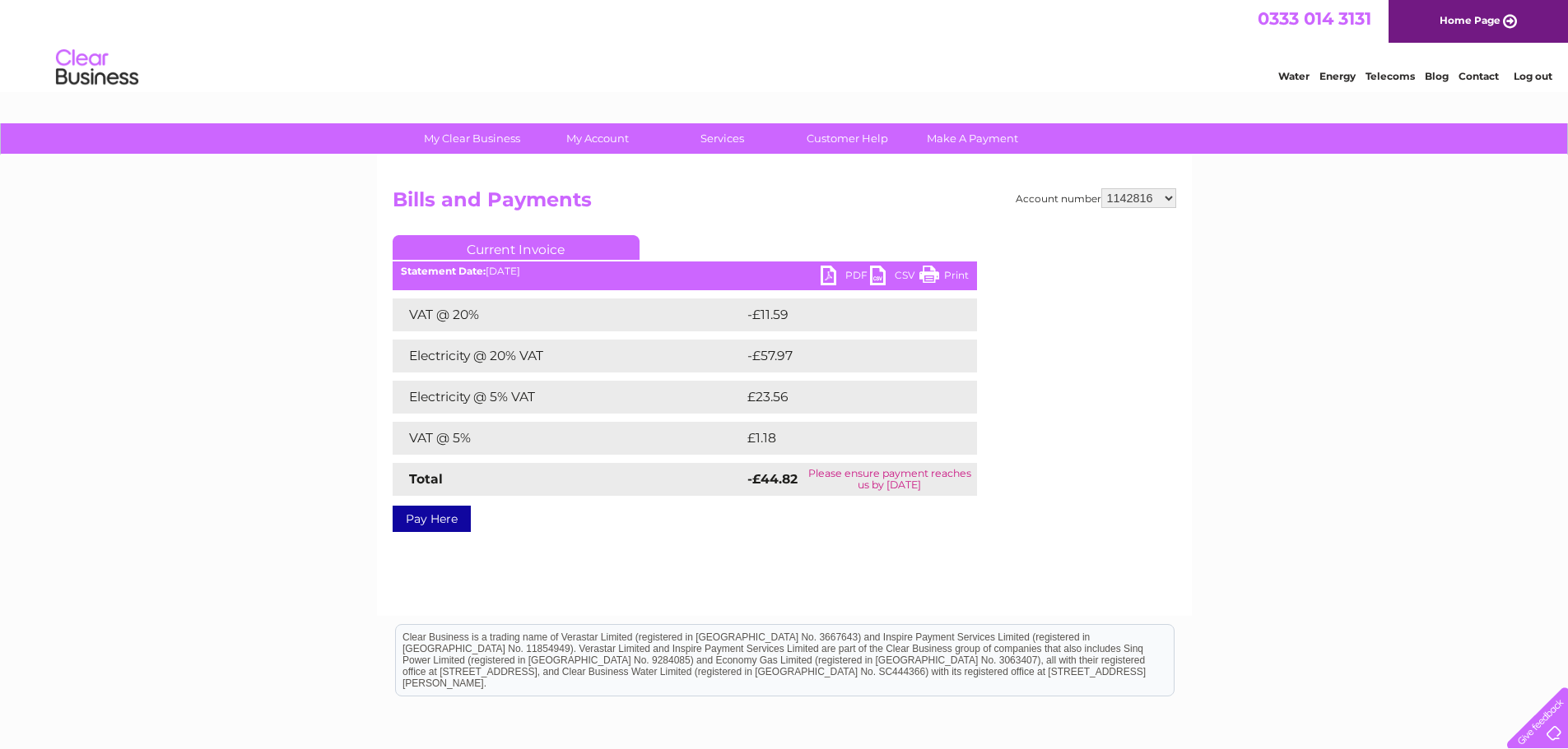
click at [831, 272] on link "PDF" at bounding box center [845, 278] width 49 height 24
click at [1155, 195] on select "918938 927106 930247 934594 934597 941698 979159 989143 994306 1094838 1096227 …" at bounding box center [1139, 198] width 75 height 20
select select "30266118"
click at [1101, 188] on select "918938 927106 930247 934594 934597 941698 979159 989143 994306 1094838 1096227 …" at bounding box center [1139, 198] width 75 height 20
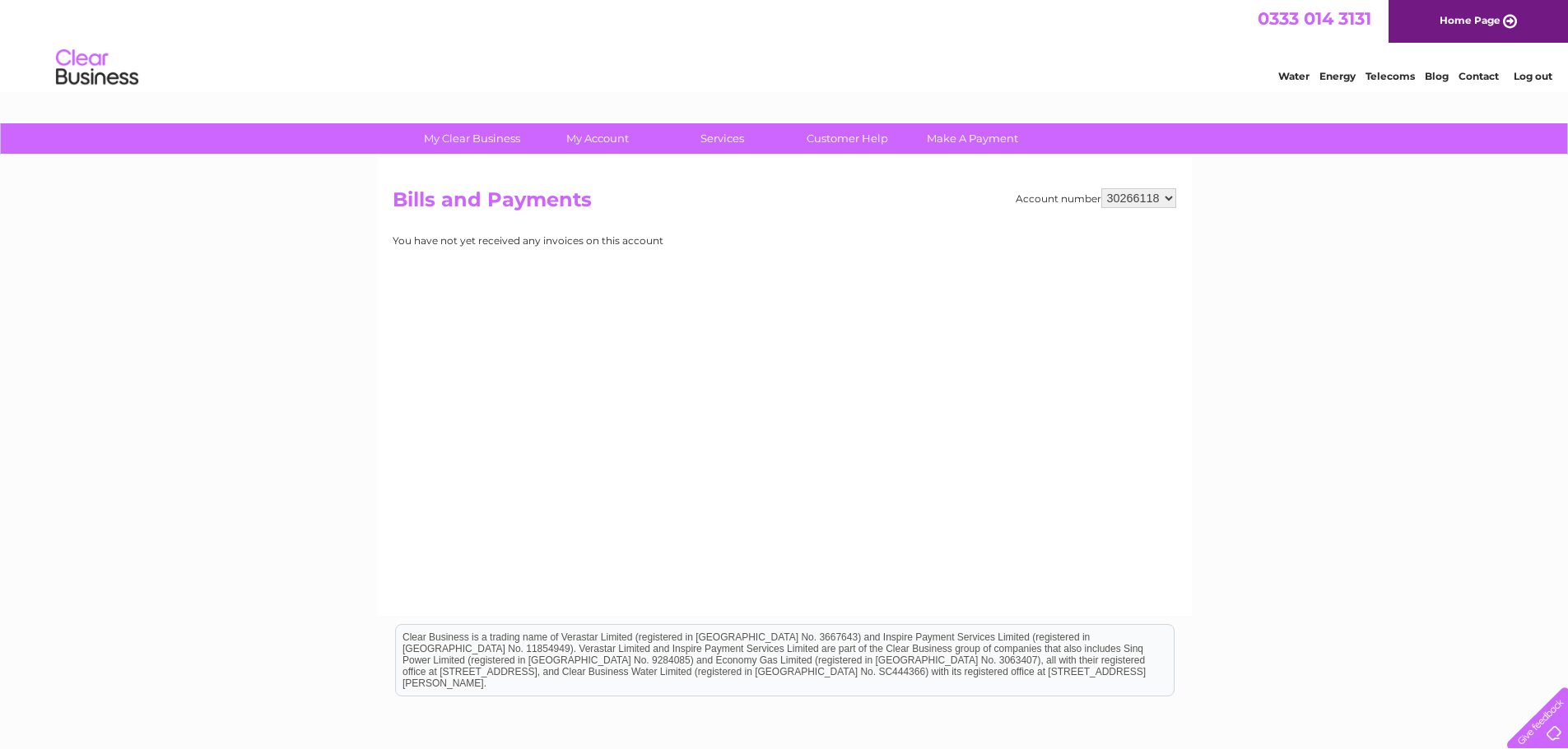
click at [1160, 196] on select "918938 927106 930247 934594 934597 941698 979159 989143 994306 1094838 1096227 …" at bounding box center [1139, 198] width 75 height 20
select select "30266119"
click at [1101, 188] on select "918938 927106 930247 934594 934597 941698 979159 989143 994306 1094838 1096227 …" at bounding box center [1139, 198] width 75 height 20
click at [1151, 200] on select "918938 927106 930247 934594 934597 941698 979159 989143 994306 1094838 1096227 …" at bounding box center [1139, 198] width 75 height 20
select select "30271444"
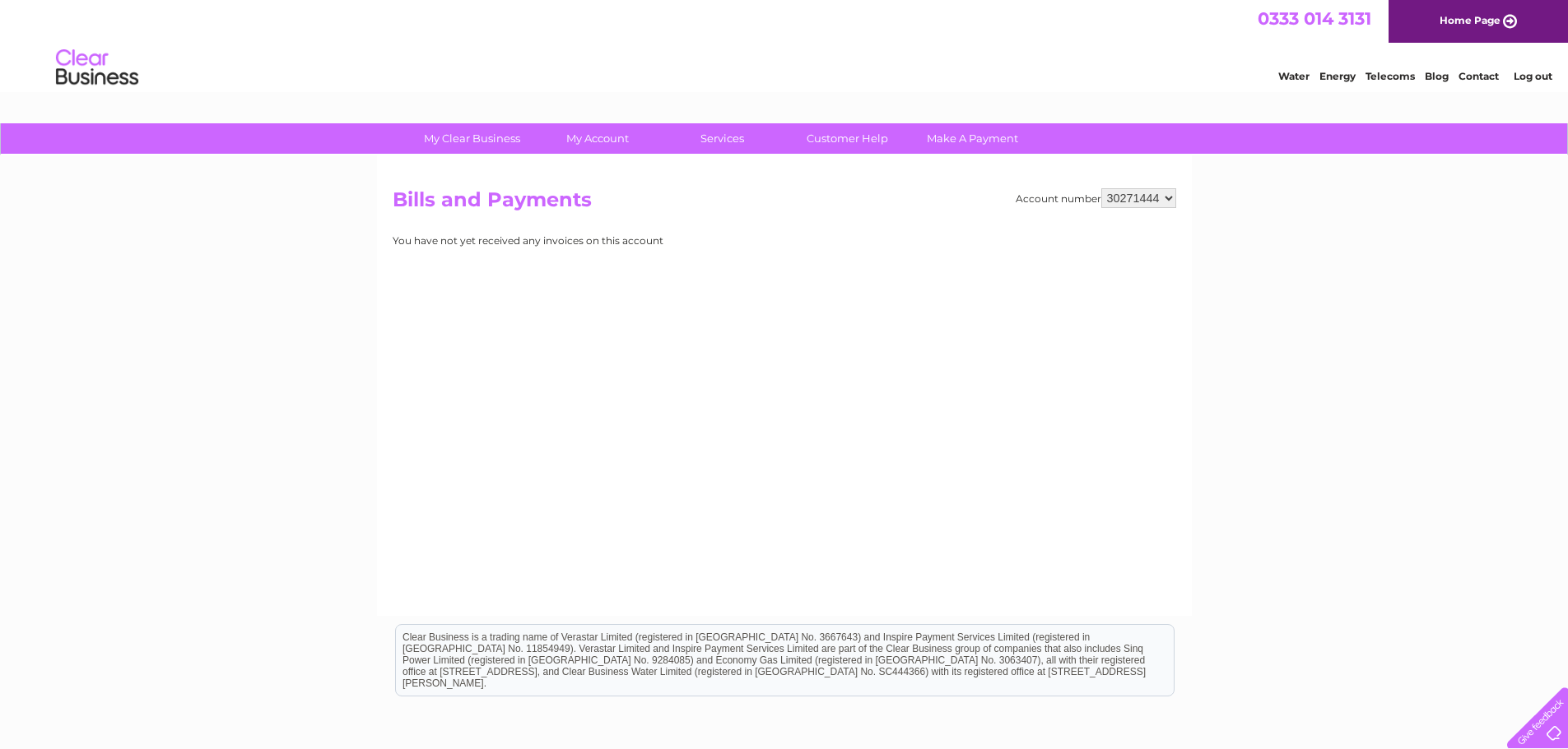
click at [1101, 188] on select "918938 927106 930247 934594 934597 941698 979159 989143 994306 1094838 1096227 …" at bounding box center [1139, 198] width 75 height 20
click at [1161, 201] on select "918938 927106 930247 934594 934597 941698 979159 989143 994306 1094838 1096227 …" at bounding box center [1139, 198] width 75 height 20
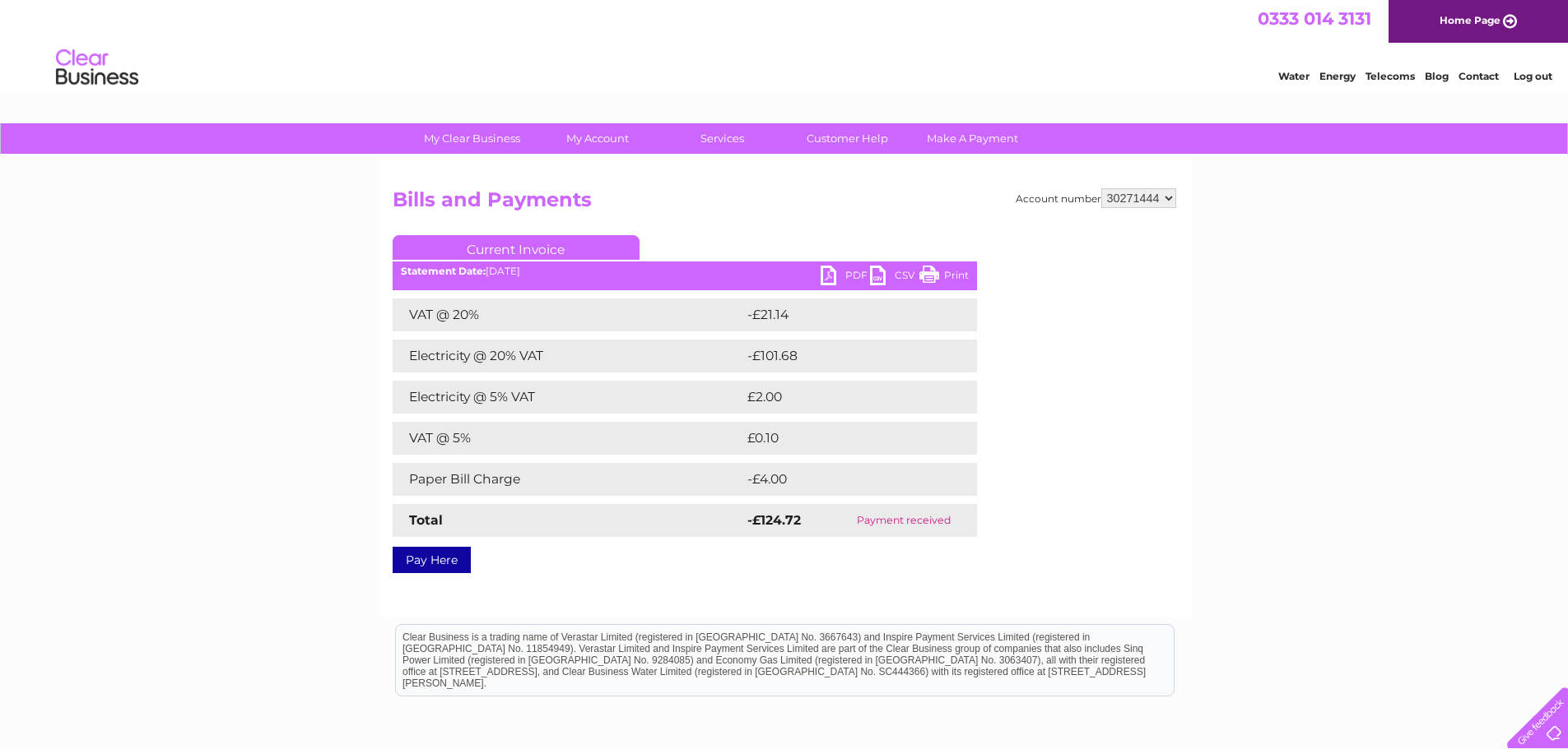
click at [1171, 200] on select "918938 927106 930247 934594 934597 941698 979159 989143 994306 1094838 1096227 …" at bounding box center [1139, 198] width 75 height 20
select select "30274533"
click at [1101, 188] on select "918938 927106 930247 934594 934597 941698 979159 989143 994306 1094838 1096227 …" at bounding box center [1139, 198] width 75 height 20
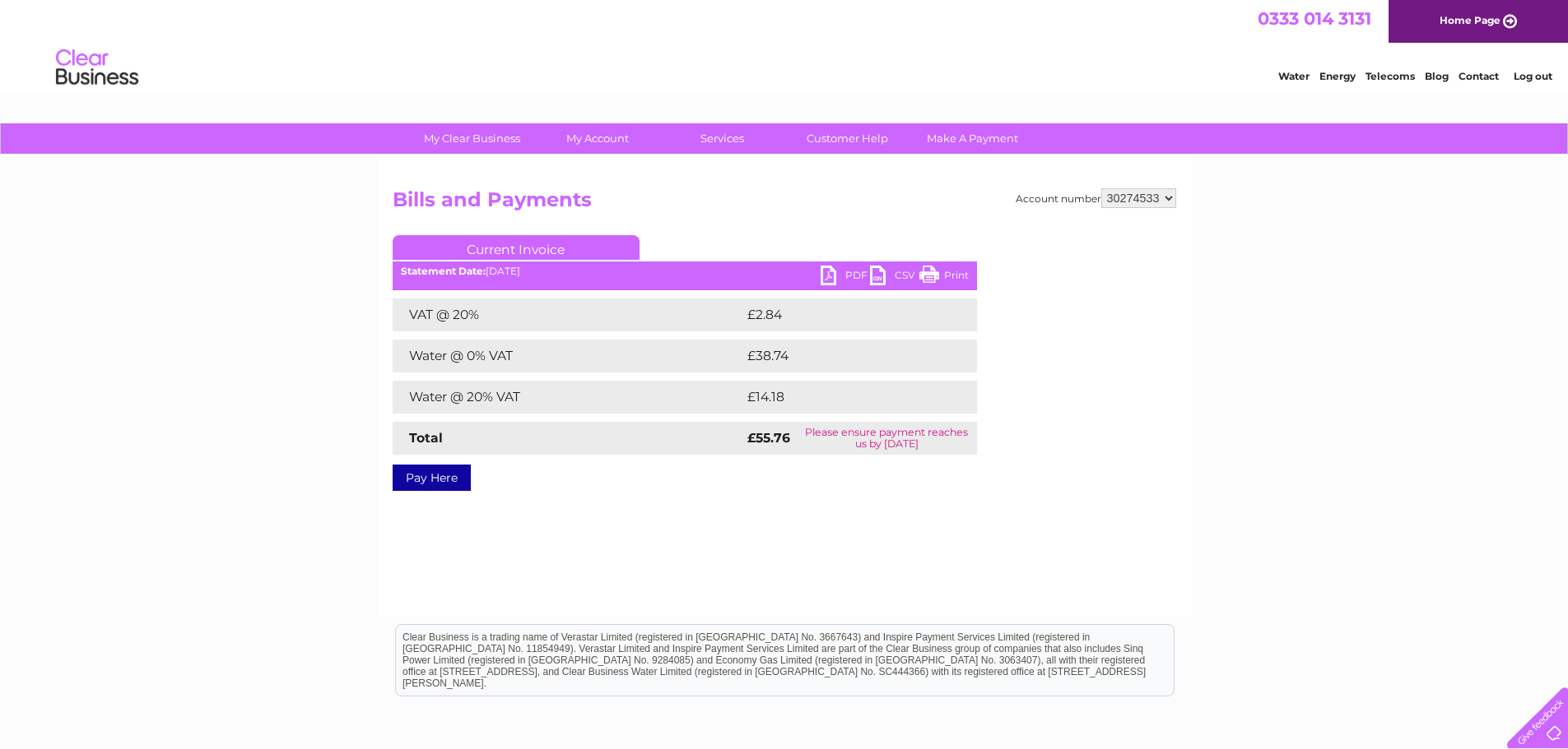
click at [833, 270] on link "PDF" at bounding box center [845, 278] width 49 height 24
click at [1163, 198] on select "918938 927106 930247 934594 934597 941698 979159 989143 994306 1094838 1096227 …" at bounding box center [1139, 198] width 75 height 20
select select "30283766"
click at [1101, 188] on select "918938 927106 930247 934594 934597 941698 979159 989143 994306 1094838 1096227 …" at bounding box center [1139, 198] width 75 height 20
click at [827, 275] on link "PDF" at bounding box center [845, 278] width 49 height 24
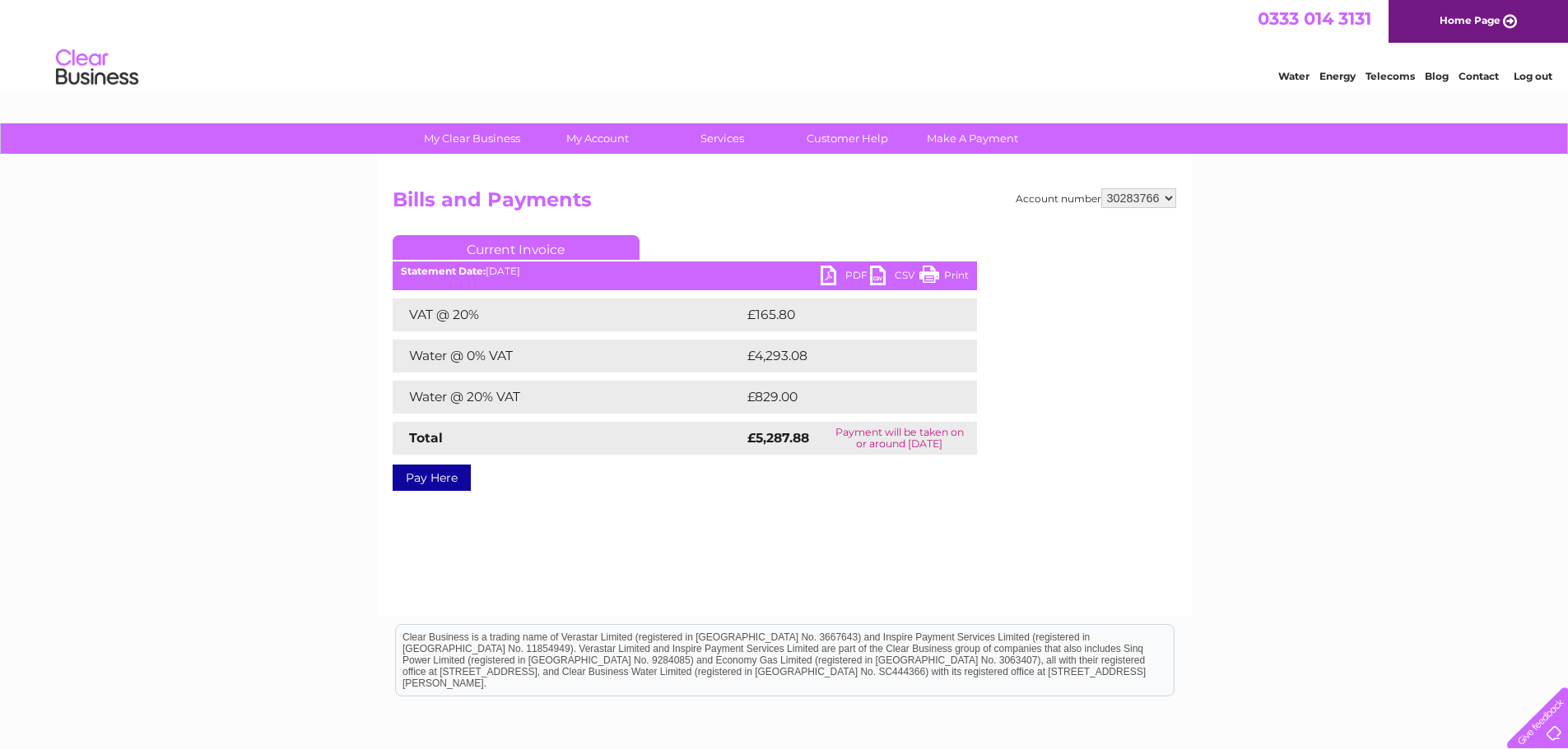
click at [1169, 198] on select "918938 927106 930247 934594 934597 941698 979159 989143 994306 1094838 1096227 …" at bounding box center [1139, 198] width 75 height 20
select select "30302318"
click at [1101, 188] on select "918938 927106 930247 934594 934597 941698 979159 989143 994306 1094838 1096227 …" at bounding box center [1139, 198] width 75 height 20
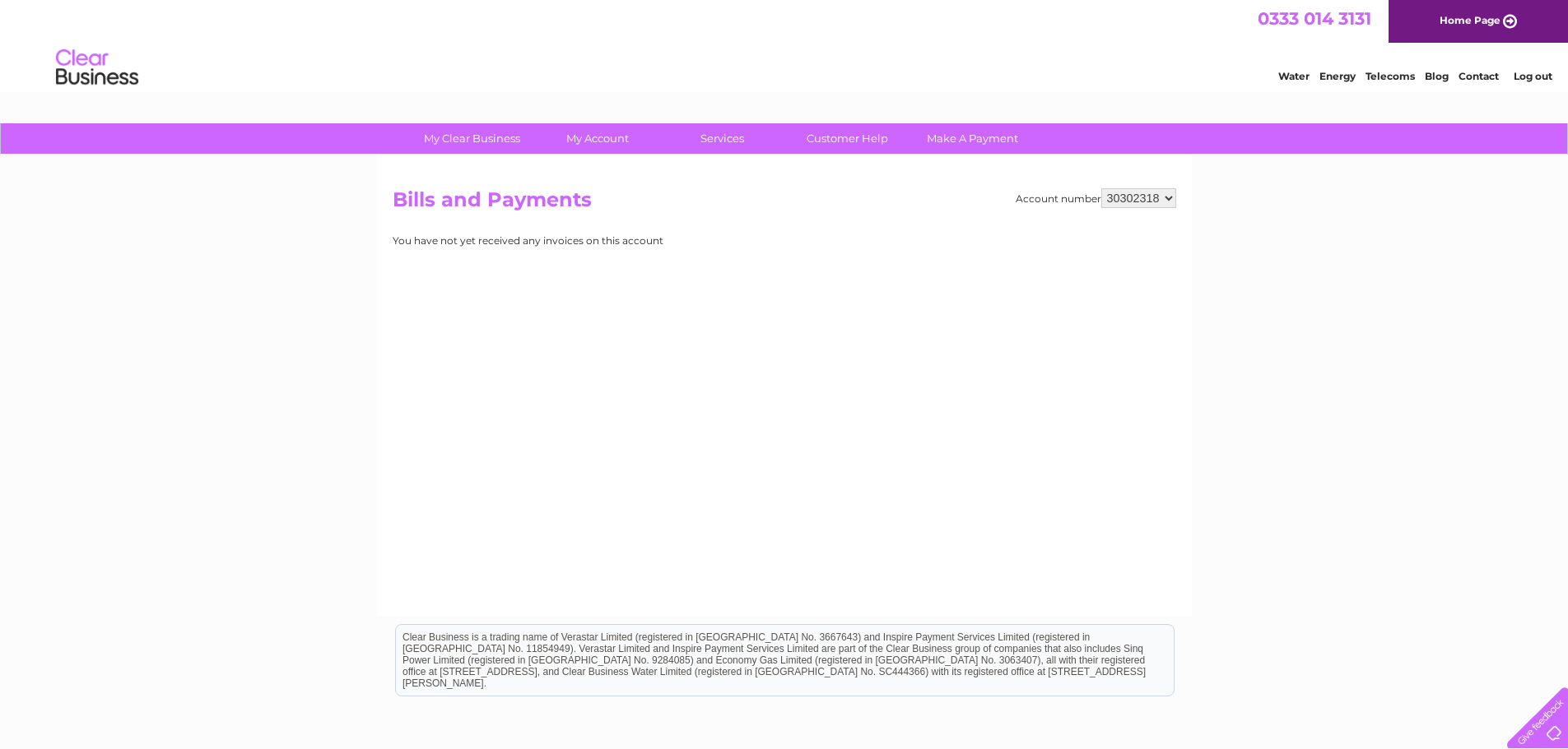
click at [1155, 200] on select "918938 927106 930247 934594 934597 941698 979159 989143 994306 1094838 1096227 …" at bounding box center [1139, 198] width 75 height 20
click at [1169, 198] on select "918938 927106 930247 934594 934597 941698 979159 989143 994306 1094838 1096227 …" at bounding box center [1139, 198] width 75 height 20
select select "30307420"
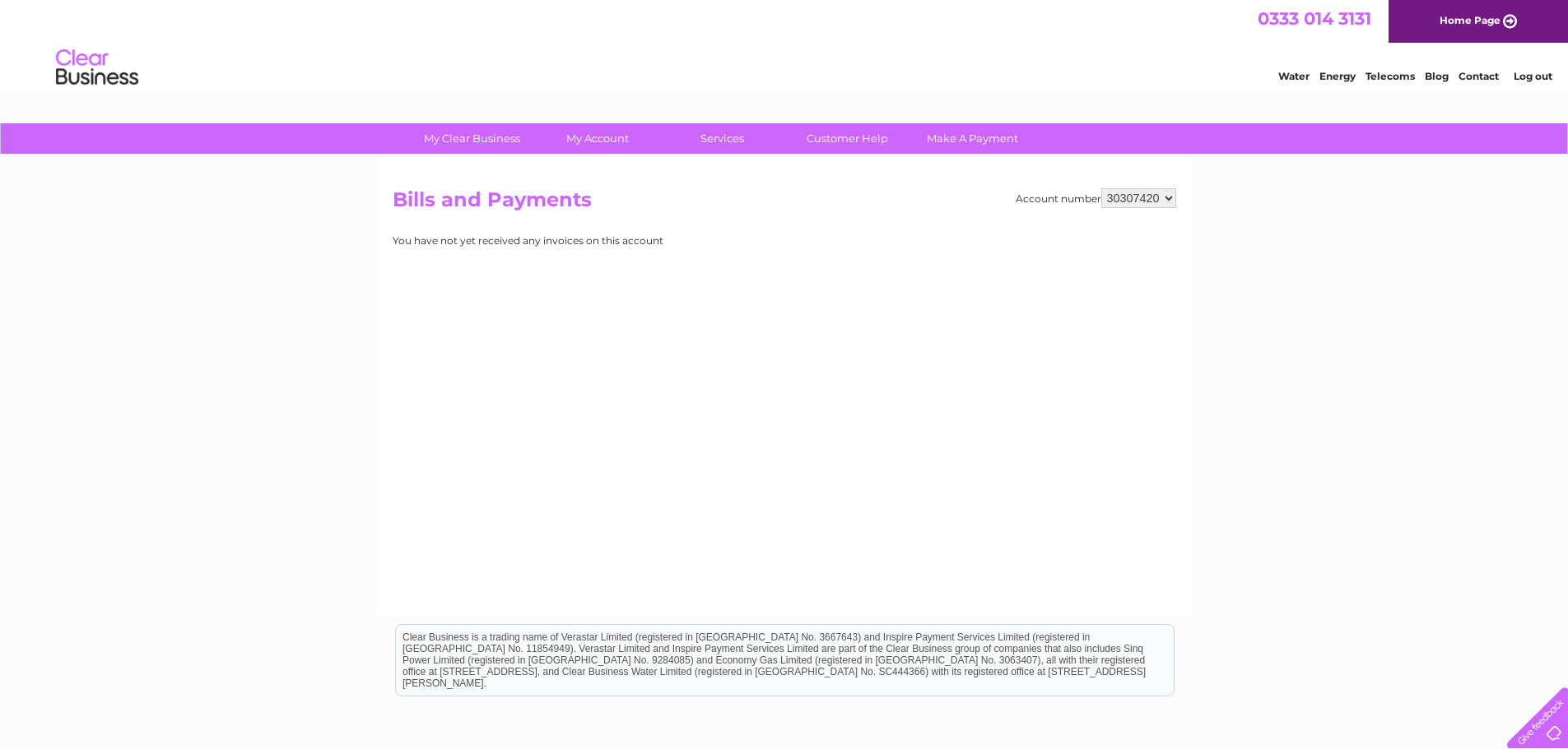
click at [1101, 188] on select "918938 927106 930247 934594 934597 941698 979159 989143 994306 1094838 1096227 …" at bounding box center [1139, 198] width 75 height 20
click at [1155, 201] on select "918938 927106 930247 934594 934597 941698 979159 989143 994306 1094838 1096227 …" at bounding box center [1139, 198] width 75 height 20
click at [1101, 188] on select "918938 927106 930247 934594 934597 941698 979159 989143 994306 1094838 1096227 …" at bounding box center [1139, 198] width 75 height 20
click at [1156, 196] on select "918938 927106 930247 934594 934597 941698 979159 989143 994306 1094838 1096227 …" at bounding box center [1139, 198] width 75 height 20
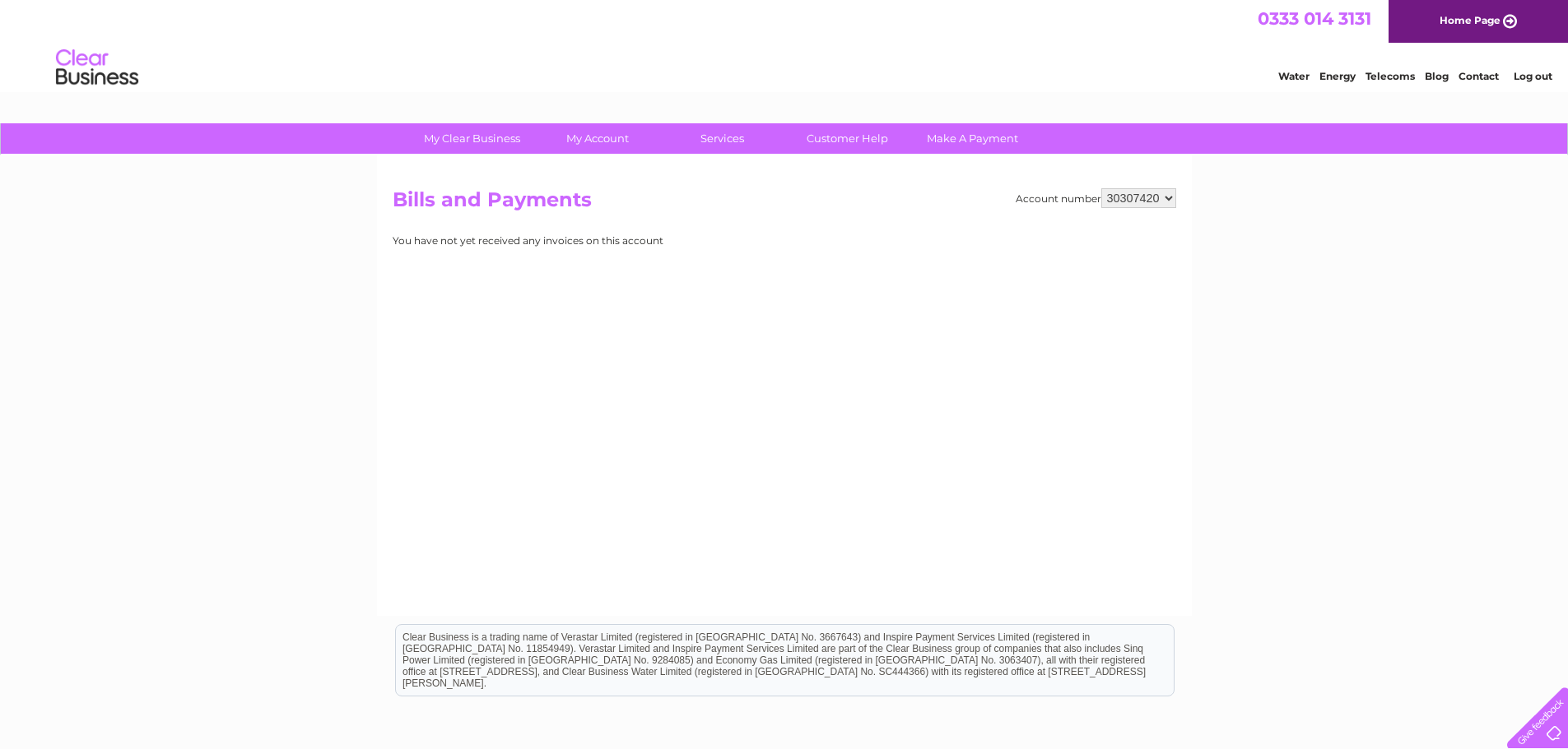
click at [1101, 188] on select "918938 927106 930247 934594 934597 941698 979159 989143 994306 1094838 1096227 …" at bounding box center [1139, 198] width 75 height 20
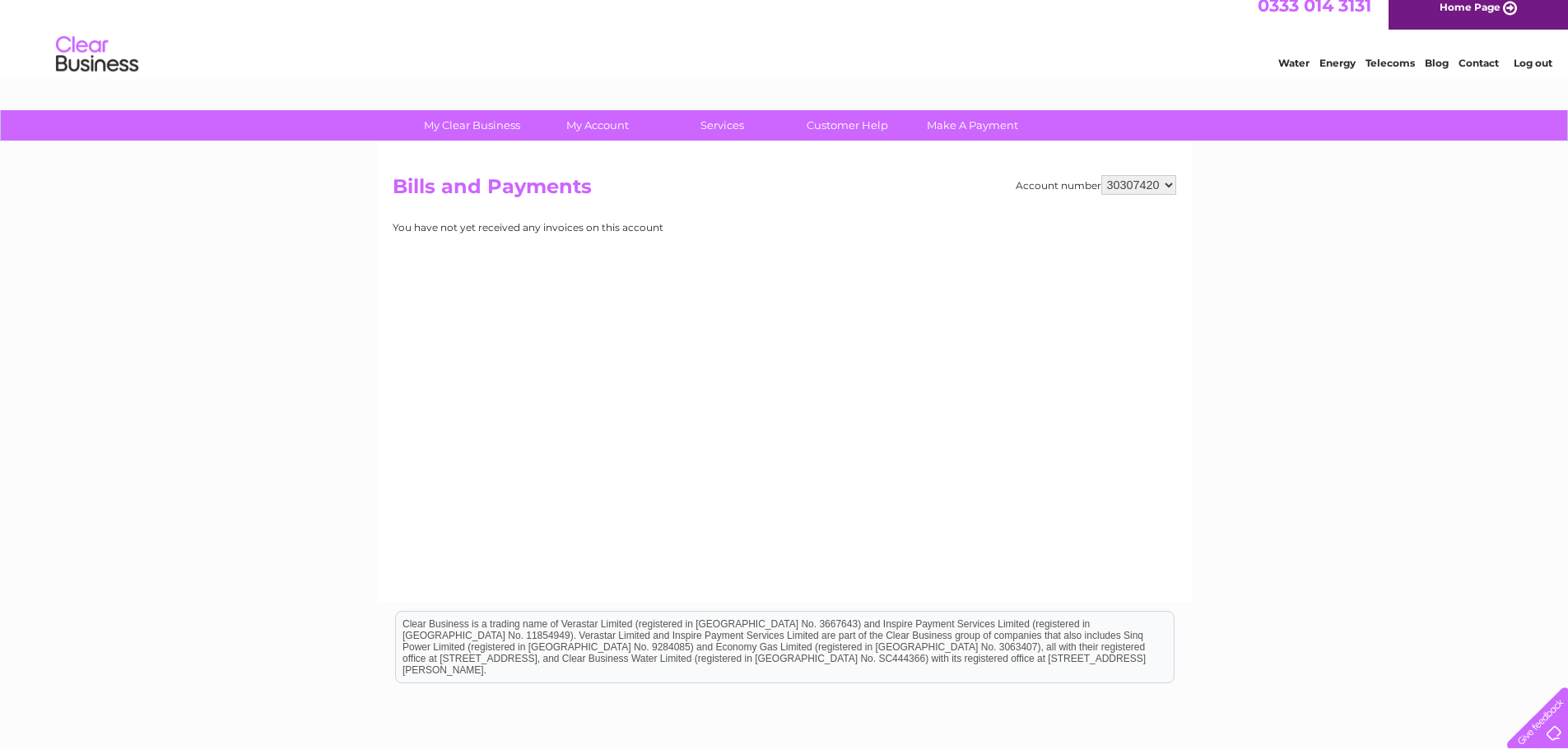
scroll to position [32, 0]
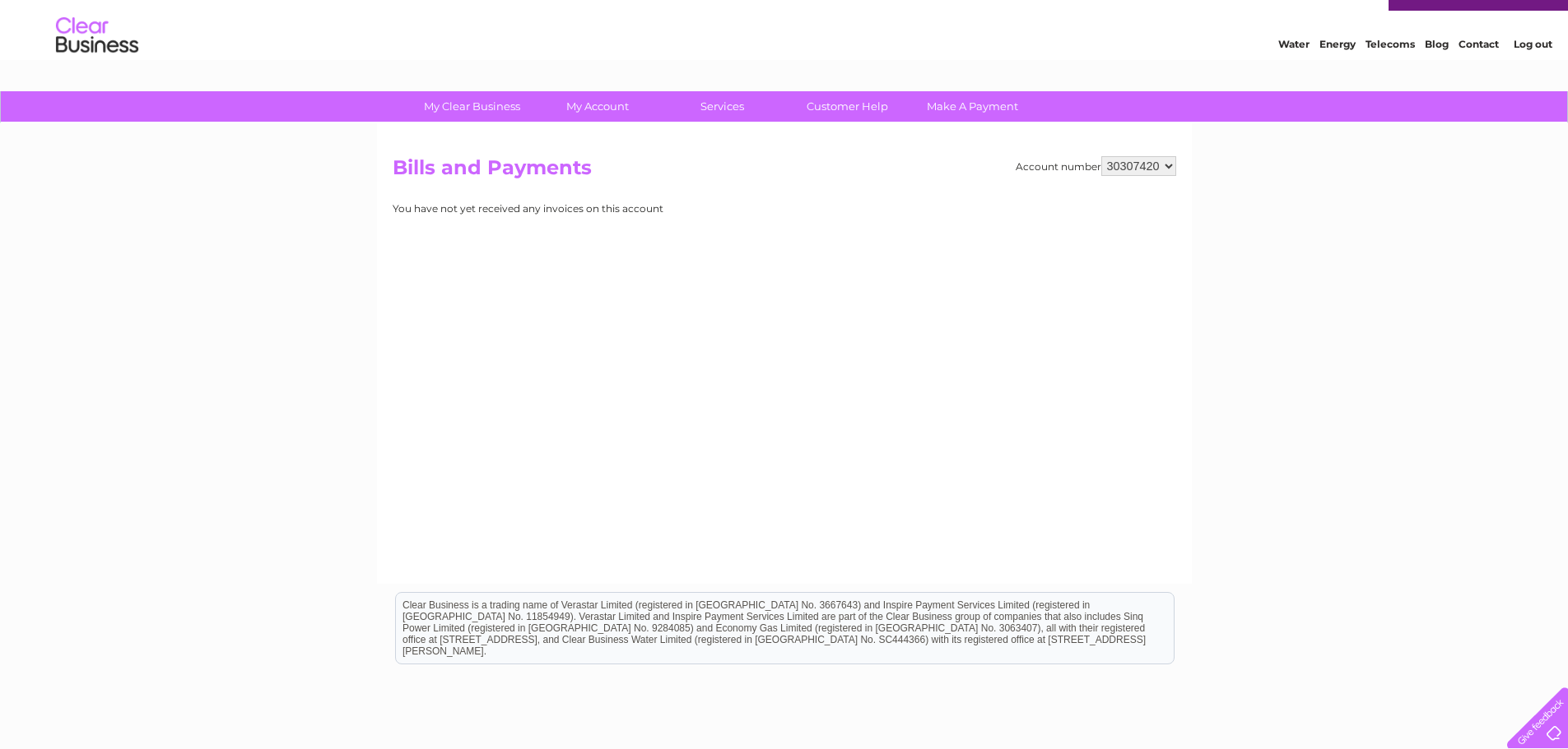
click at [1161, 172] on select "918938 927106 930247 934594 934597 941698 979159 989143 994306 1094838 1096227 …" at bounding box center [1139, 166] width 75 height 20
click at [1101, 157] on select "918938 927106 930247 934594 934597 941698 979159 989143 994306 1094838 1096227 …" at bounding box center [1139, 166] width 75 height 20
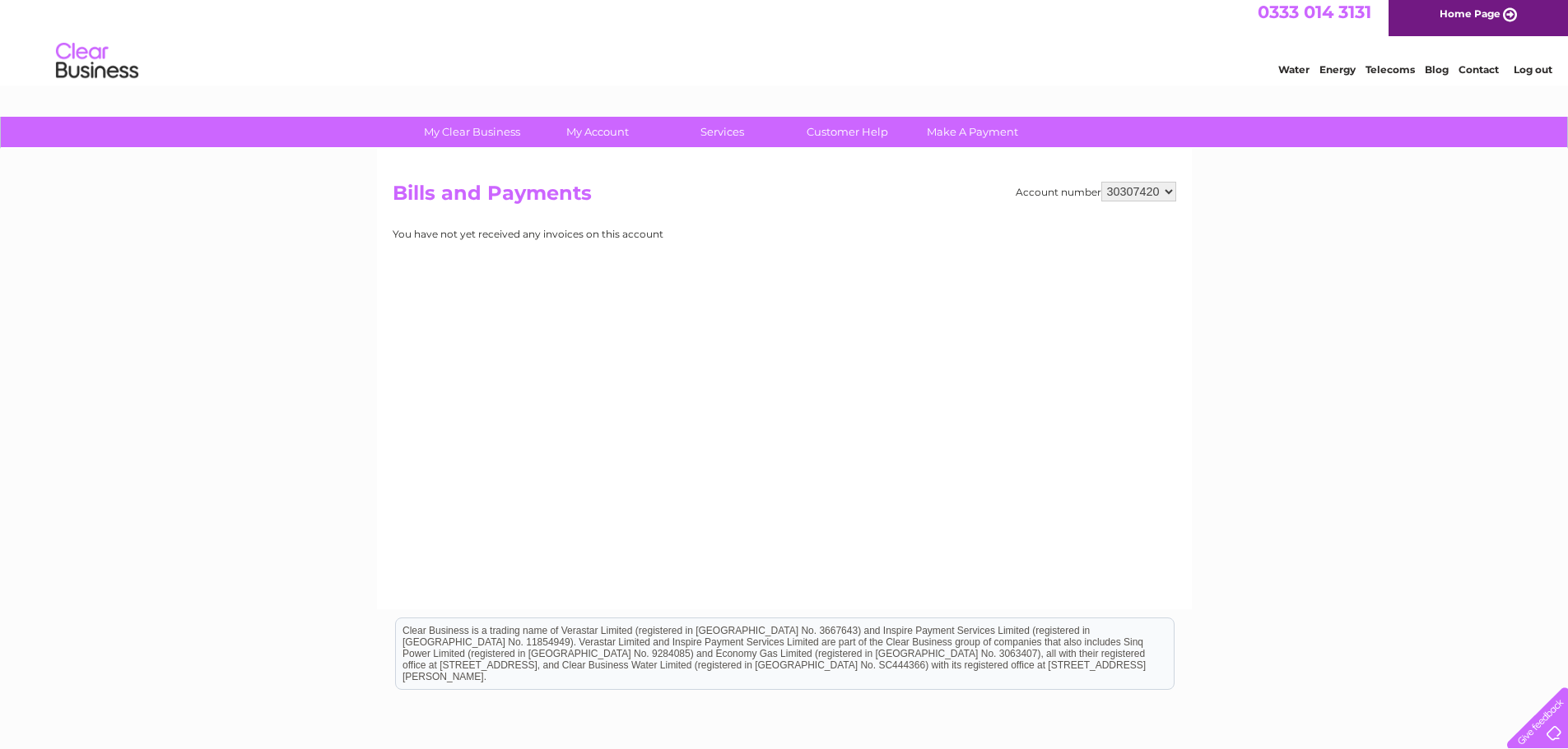
scroll to position [0, 0]
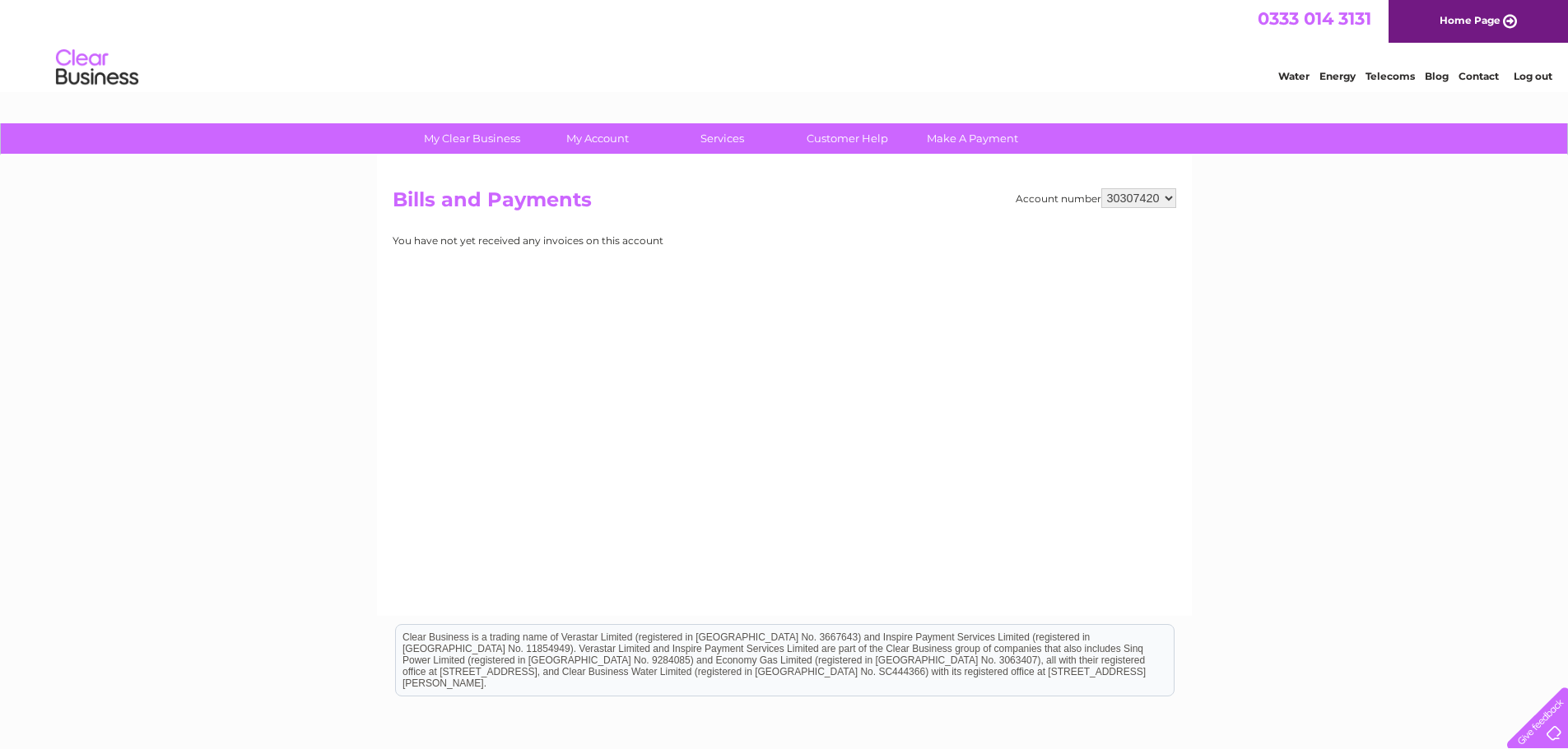
click at [1158, 207] on select "918938 927106 930247 934594 934597 941698 979159 989143 994306 1094838 1096227 …" at bounding box center [1139, 198] width 75 height 20
click at [1101, 188] on select "918938 927106 930247 934594 934597 941698 979159 989143 994306 1094838 1096227 …" at bounding box center [1139, 198] width 75 height 20
click at [1154, 191] on select "918938 927106 930247 934594 934597 941698 979159 989143 994306 1094838 1096227 …" at bounding box center [1139, 198] width 75 height 20
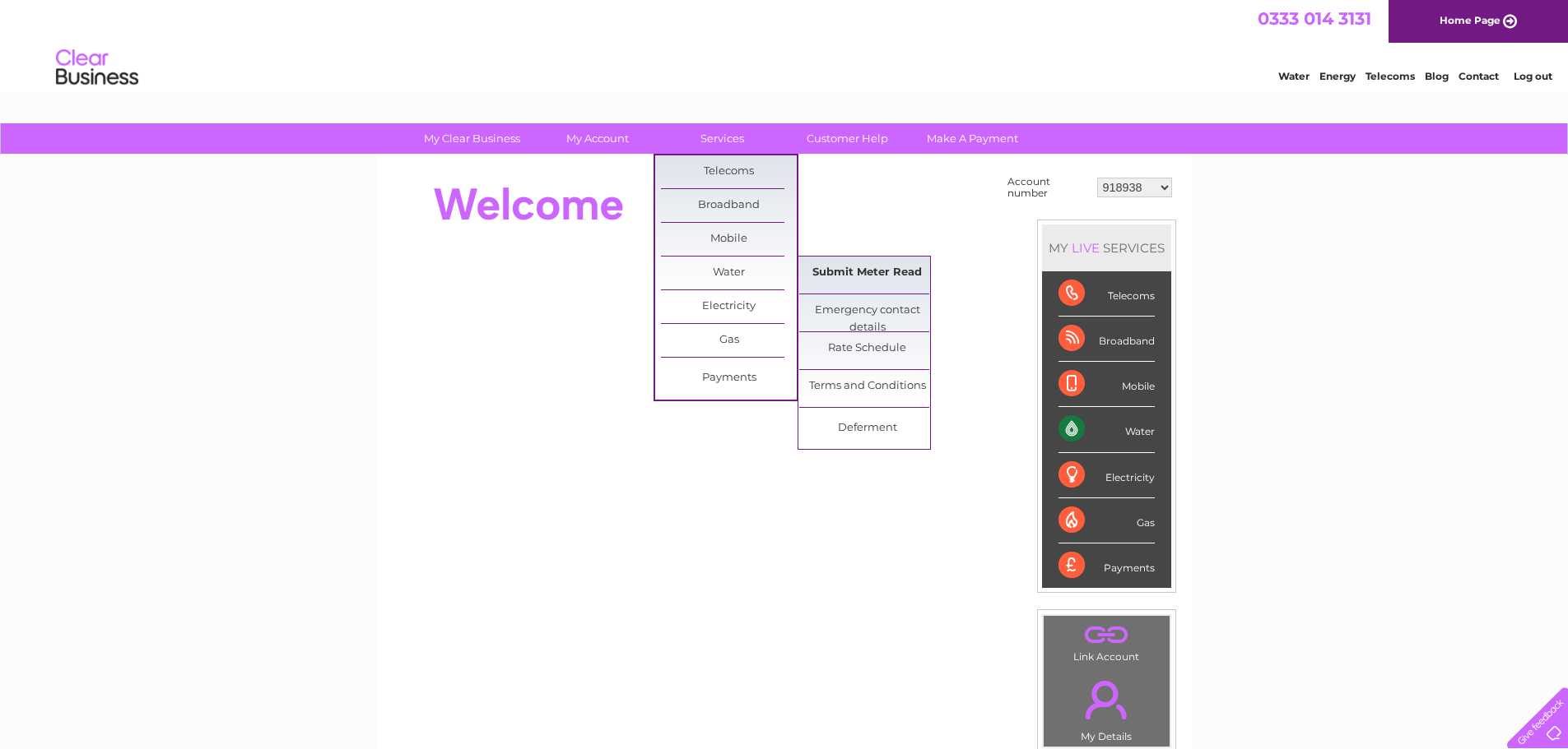
click at [856, 278] on link "Submit Meter Read" at bounding box center [866, 272] width 135 height 33
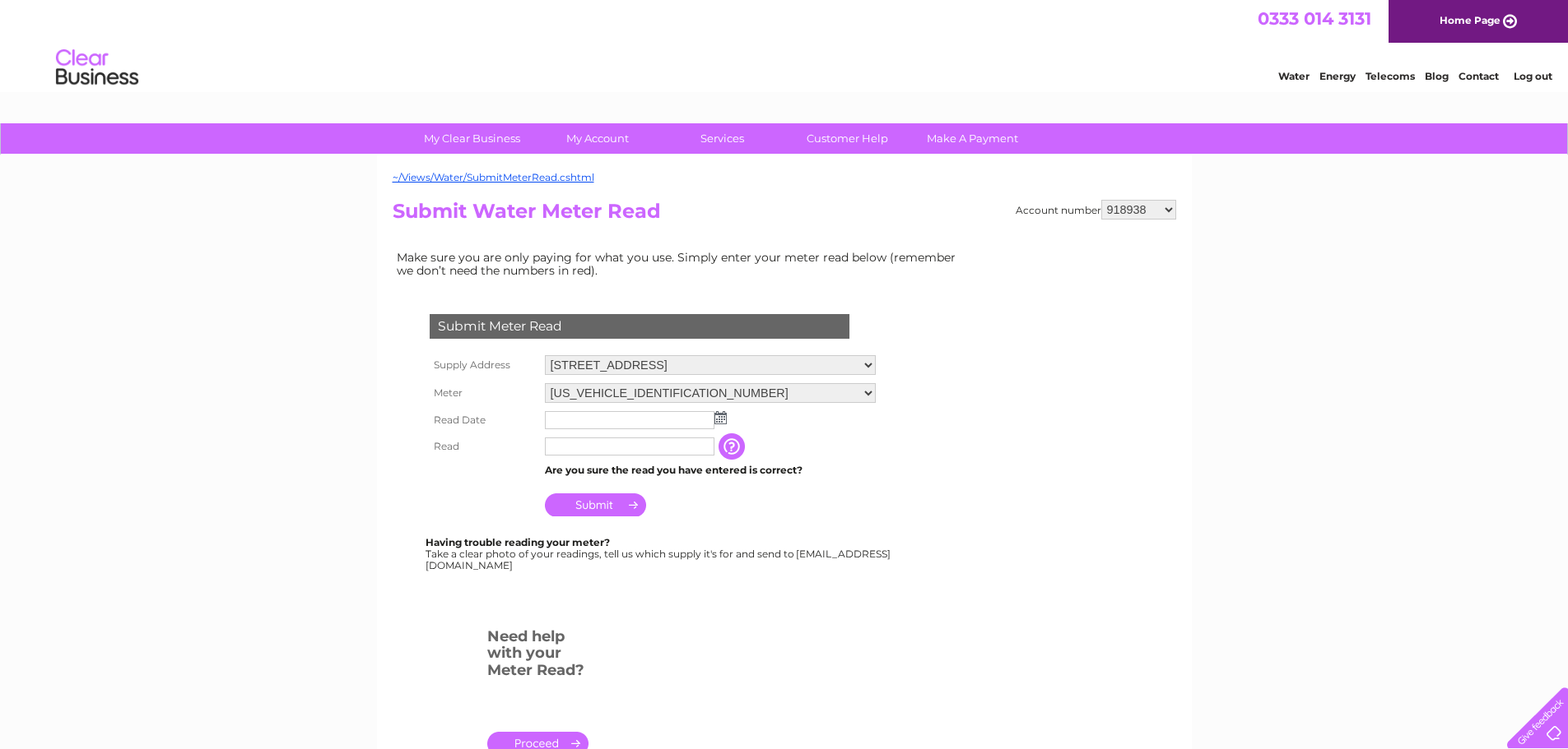
click at [1147, 214] on select "918938 927106 930247 934594 934597 941698 979159 989143 994306 1094838 1096227 …" at bounding box center [1139, 209] width 75 height 20
select select "927106"
click at [1101, 200] on select "918938 927106 930247 934594 934597 941698 979159 989143 994306 1094838 1096227 …" at bounding box center [1139, 209] width 75 height 20
click at [728, 364] on select "[STREET_ADDRESS] [STREET_ADDRESS] [STREET_ADDRESS][GEOGRAPHIC_DATA][PERSON_NAME…" at bounding box center [717, 366] width 344 height 21
select select "402300"
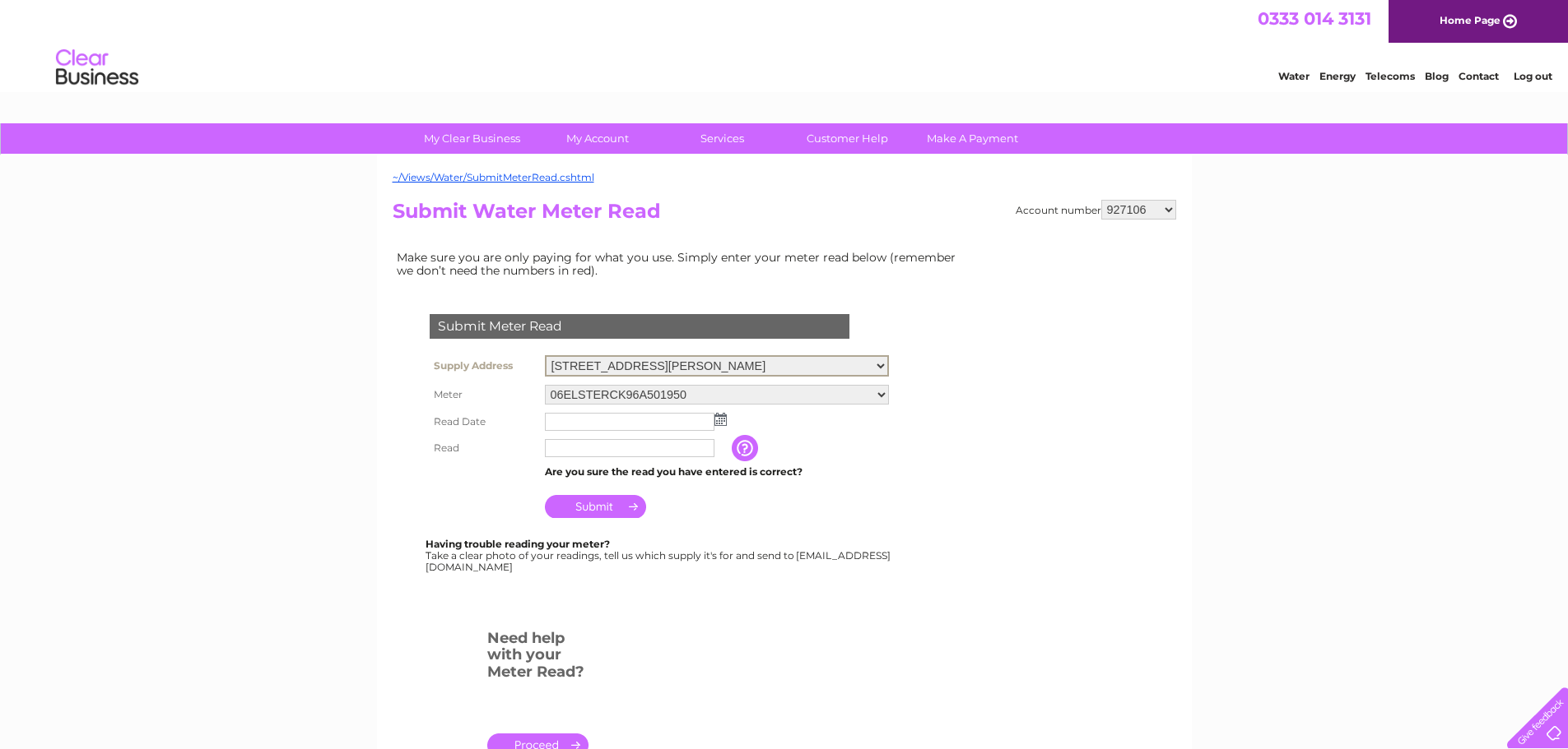
click at [545, 355] on select "[STREET_ADDRESS] [STREET_ADDRESS] [STREET_ADDRESS][GEOGRAPHIC_DATA][PERSON_NAME…" at bounding box center [717, 366] width 344 height 21
click at [719, 417] on img at bounding box center [720, 418] width 12 height 13
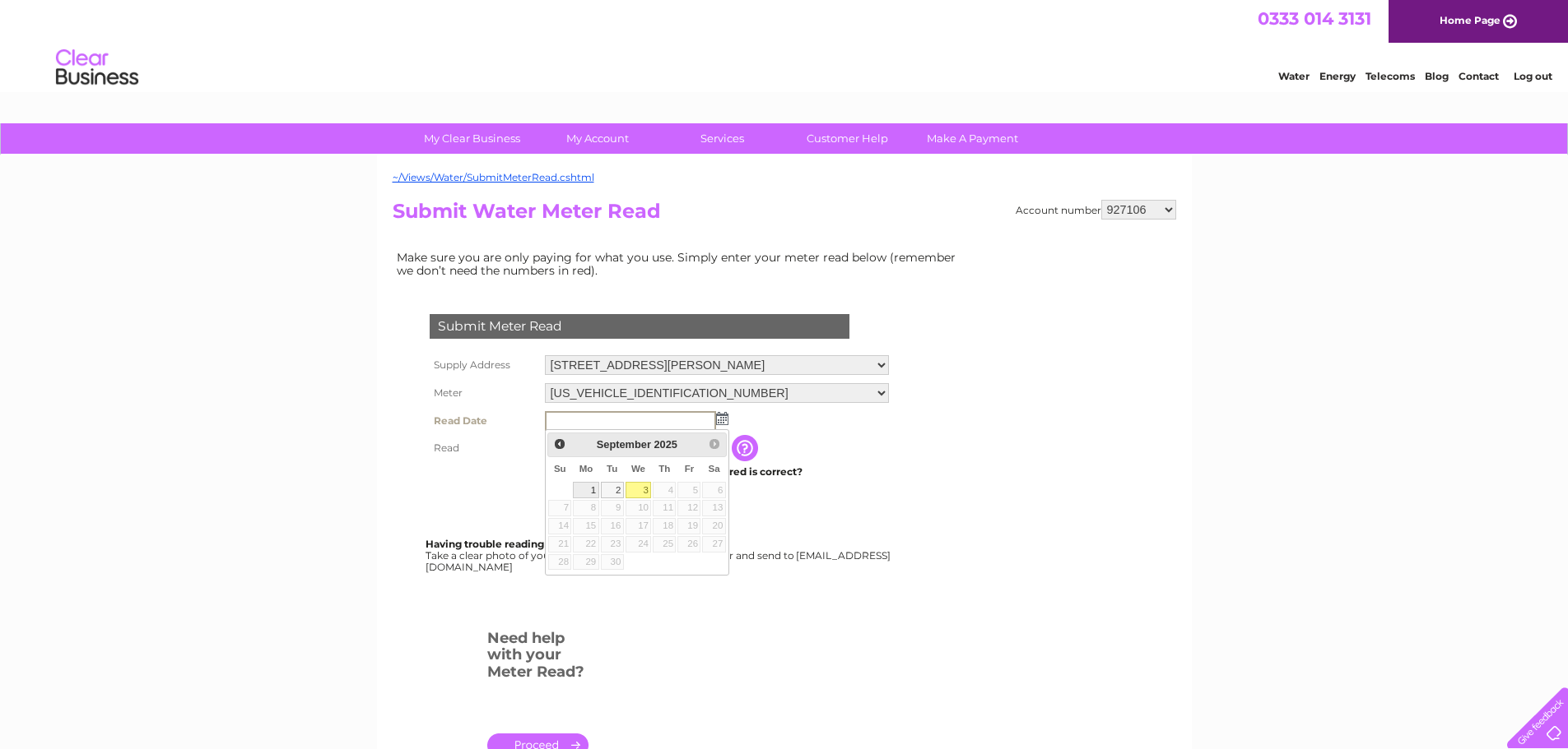
click at [588, 488] on link "1" at bounding box center [585, 491] width 25 height 17
type input "[DATE]"
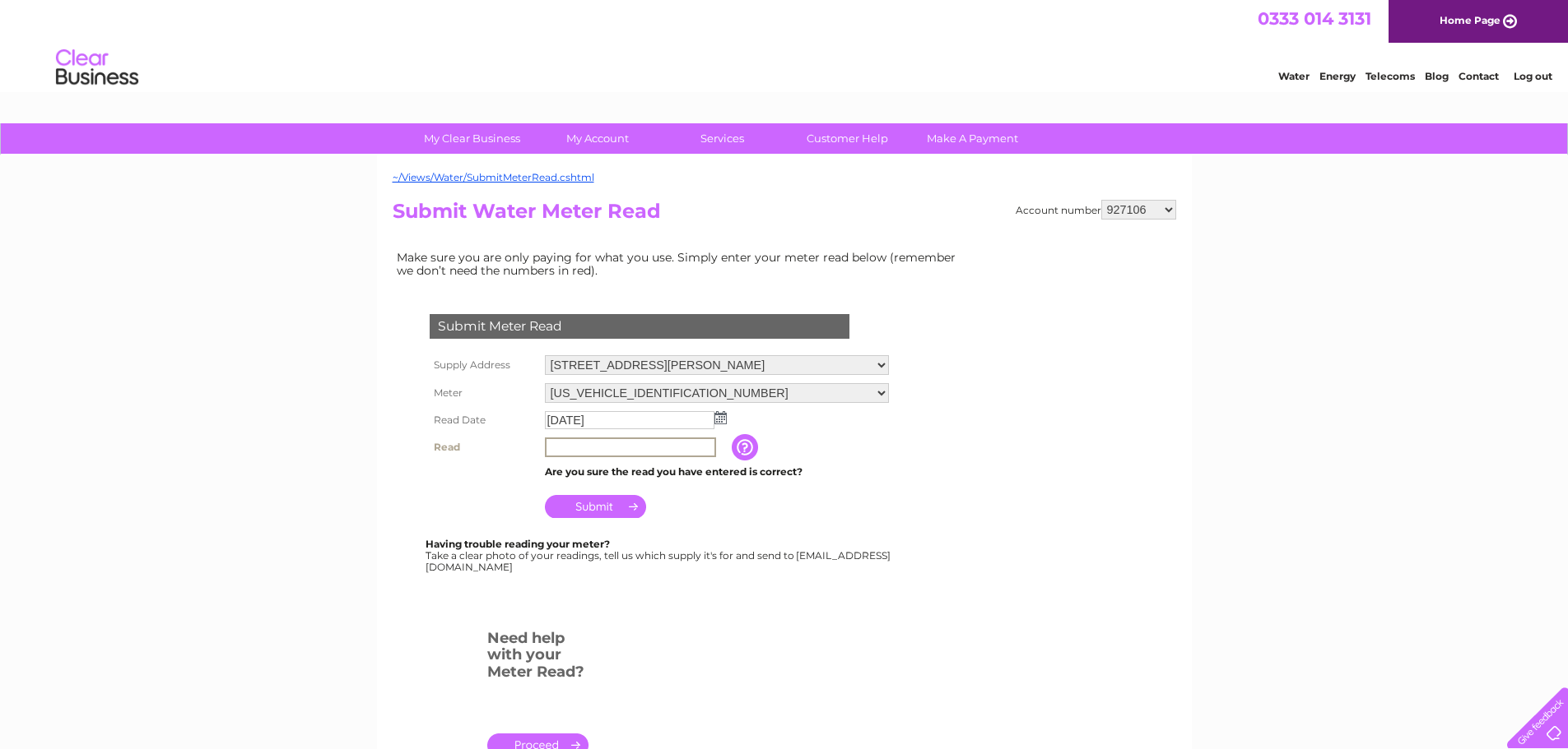
click at [591, 448] on input "text" at bounding box center [630, 447] width 171 height 20
type input "7316"
click at [595, 508] on input "Submit" at bounding box center [595, 506] width 101 height 23
